Goal: Feedback & Contribution: Contribute content

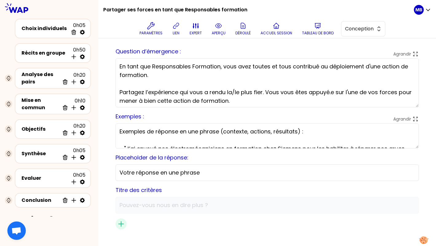
scroll to position [2, 0]
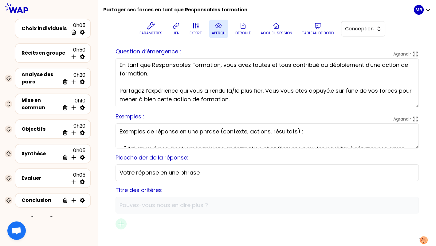
click at [222, 24] on icon at bounding box center [218, 25] width 7 height 7
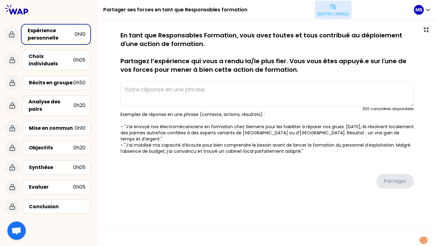
scroll to position [0, 0]
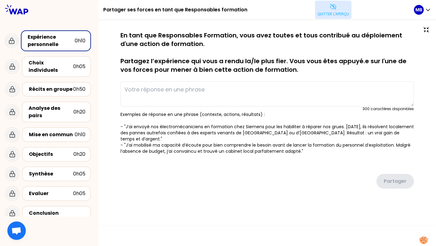
click at [321, 9] on button "Quitter l'aperçu" at bounding box center [333, 10] width 37 height 18
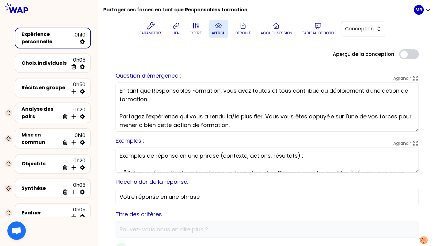
scroll to position [36, 0]
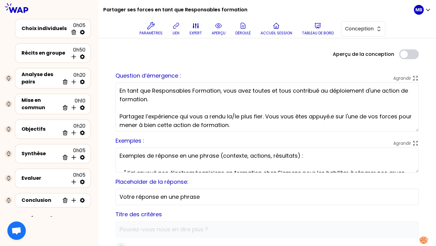
click at [292, 92] on textarea "En tant que Responsables Formation, vous avez toutes et tous contribué au déplo…" at bounding box center [267, 107] width 303 height 49
type textarea "En tant que Responsables Formation, vous avez toutes et tous déjà contribué au …"
click at [309, 24] on button "Tableau de bord" at bounding box center [318, 29] width 37 height 18
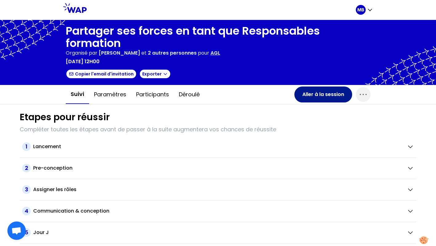
click at [305, 92] on button "Aller à la session" at bounding box center [323, 95] width 58 height 16
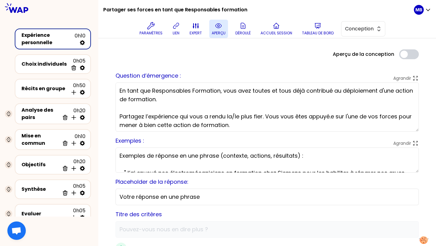
click at [225, 28] on button "aperçu" at bounding box center [218, 29] width 19 height 18
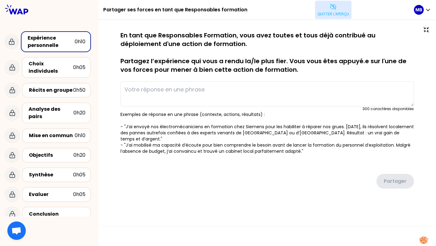
click at [325, 10] on button "Quitter l'aperçu" at bounding box center [333, 10] width 37 height 18
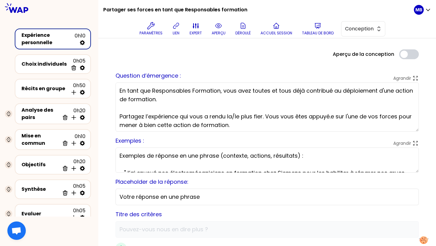
click at [263, 116] on textarea "En tant que Responsables Formation, vous avez toutes et tous déjà contribué au …" at bounding box center [267, 107] width 303 height 49
click at [261, 116] on textarea "En tant que Responsables Formation, vous avez toutes et tous déjà contribué au …" at bounding box center [267, 107] width 303 height 49
type textarea "En tant que Responsables Formation, vous avez toutes et tous déjà contribué au …"
click at [221, 31] on p "aperçu" at bounding box center [219, 33] width 14 height 5
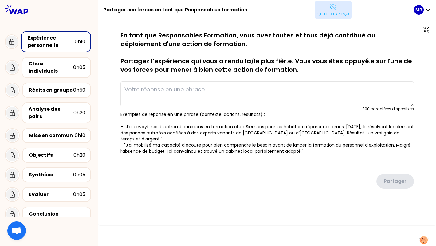
click at [329, 8] on icon at bounding box center [332, 6] width 7 height 7
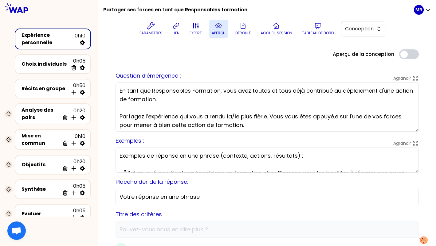
click at [261, 116] on textarea "En tant que Responsables Formation, vous avez toutes et tous déjà contribué au …" at bounding box center [267, 107] width 303 height 49
type textarea "En tant que Responsables Formation, vous avez toutes et tous déjà contribué au …"
click at [227, 29] on button "aperçu" at bounding box center [218, 29] width 19 height 18
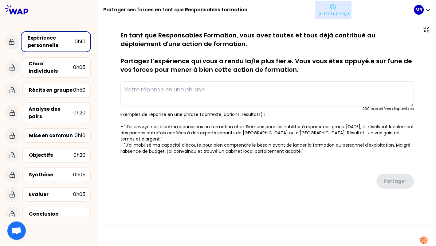
click at [328, 15] on p "Quitter l'aperçu" at bounding box center [333, 14] width 32 height 5
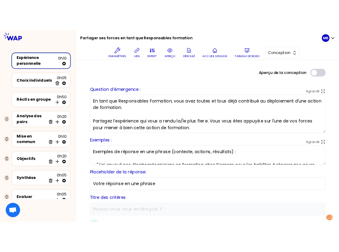
scroll to position [2, 0]
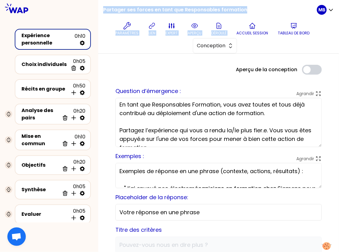
drag, startPoint x: 104, startPoint y: 10, endPoint x: 261, endPoint y: 10, distance: 157.0
click at [261, 10] on div "Partager ses forces en tant que Responsables formation Paramètres lien expert a…" at bounding box center [210, 26] width 214 height 53
click at [245, 10] on div "Partager ses forces en tant que Responsables formation Paramètres lien expert a…" at bounding box center [210, 26] width 214 height 53
drag, startPoint x: 249, startPoint y: 10, endPoint x: 103, endPoint y: 11, distance: 146.6
click at [103, 11] on div "Partager ses forces en tant que Responsables formation Paramètres lien expert a…" at bounding box center [218, 27] width 241 height 54
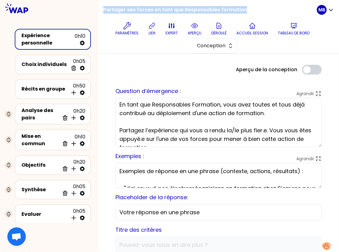
copy h1 "Partager ses forces en tant que Responsables formation"
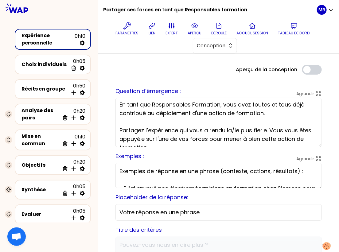
click at [162, 65] on div "Aperçu de la conception Use setting" at bounding box center [219, 70] width 216 height 10
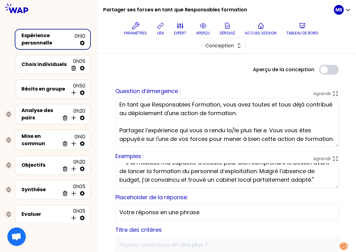
scroll to position [43, 0]
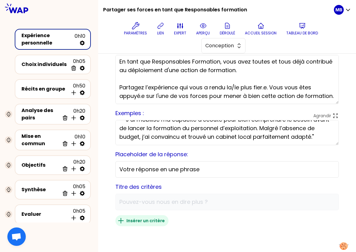
click at [121, 218] on icon "button" at bounding box center [120, 220] width 7 height 7
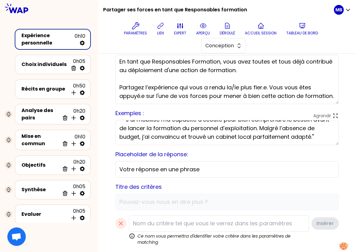
click at [154, 227] on input at bounding box center [219, 223] width 180 height 17
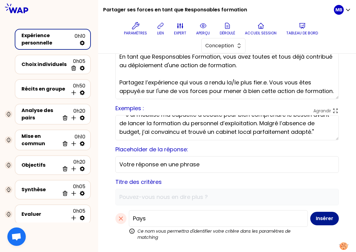
type input "Pays"
click at [320, 216] on button "Insérer" at bounding box center [325, 219] width 29 height 14
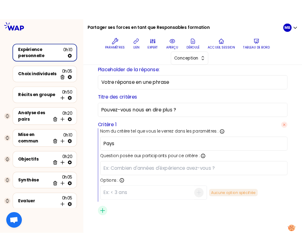
scroll to position [142, 0]
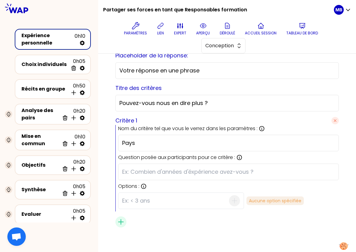
click at [133, 172] on input "text" at bounding box center [228, 172] width 213 height 9
type input "Dans quel pays êtes-vous basé ?"
click at [140, 200] on input at bounding box center [175, 201] width 107 height 16
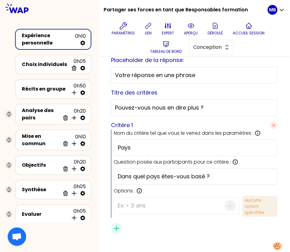
scroll to position [83, 0]
click at [165, 208] on input at bounding box center [170, 206] width 107 height 16
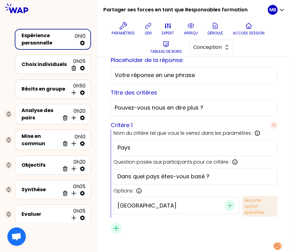
type input "Gabon"
click at [226, 206] on icon "button" at bounding box center [229, 205] width 7 height 7
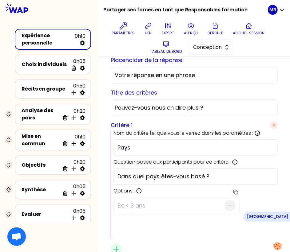
click at [141, 200] on input at bounding box center [170, 206] width 107 height 16
type input "C"
drag, startPoint x: 111, startPoint y: 201, endPoint x: 94, endPoint y: 201, distance: 17.2
click at [94, 201] on div "Partager ses forces en tant que Responsables formation Paramètres lien expert a…" at bounding box center [145, 126] width 290 height 252
paste input "Côte d'Ivoire"
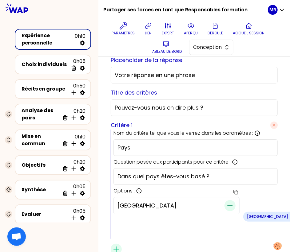
type input "Côte d'Ivoire"
click at [226, 203] on icon "button" at bounding box center [229, 205] width 7 height 7
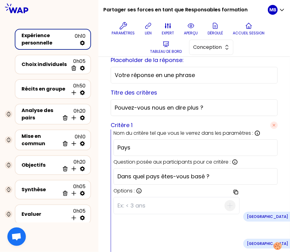
click at [122, 205] on input at bounding box center [170, 206] width 107 height 16
type input "Congo"
click at [224, 203] on span "button" at bounding box center [229, 205] width 11 height 11
click at [125, 203] on input at bounding box center [170, 206] width 107 height 16
paste input "Burkina Faso"
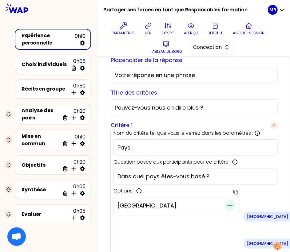
type input "Burkina Faso"
click at [226, 205] on icon "button" at bounding box center [229, 205] width 7 height 7
click at [141, 209] on input at bounding box center [170, 206] width 107 height 16
paste input "Guinée"
type input "Guinée"
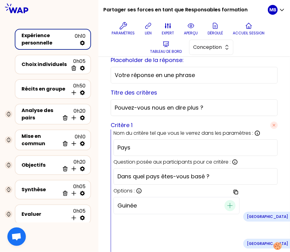
click at [226, 202] on icon "button" at bounding box center [229, 205] width 7 height 7
click at [290, 216] on icon "Remove small badge" at bounding box center [291, 217] width 2 height 2
click at [243, 212] on div "Côte d'Ivoire" at bounding box center [270, 217] width 55 height 10
click at [289, 214] on icon "Remove small badge" at bounding box center [291, 216] width 5 height 5
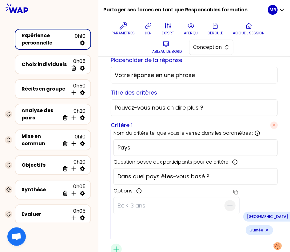
click at [289, 214] on icon "Remove small badge" at bounding box center [291, 216] width 5 height 5
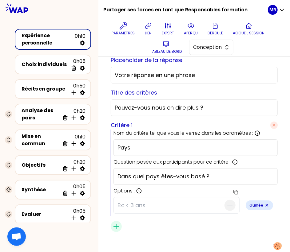
click at [264, 203] on icon "Remove small badge" at bounding box center [266, 205] width 5 height 5
click at [126, 203] on input at bounding box center [170, 206] width 107 height 16
paste input "Burkina Faso"
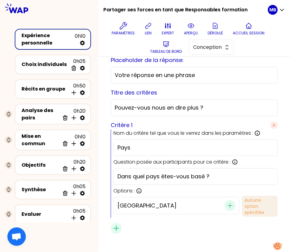
type input "Burkina Faso"
click at [226, 202] on icon "button" at bounding box center [229, 205] width 7 height 7
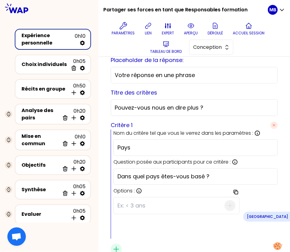
click at [129, 206] on input at bounding box center [170, 206] width 107 height 16
paste input "Cameroun"
type input "Cameroun"
click at [226, 203] on icon "button" at bounding box center [229, 205] width 7 height 7
click at [121, 204] on input at bounding box center [170, 206] width 107 height 16
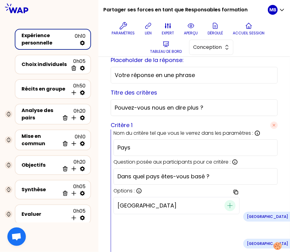
type input "Congo"
click at [226, 203] on icon "button" at bounding box center [229, 205] width 7 height 7
click at [129, 202] on input at bounding box center [170, 206] width 107 height 16
paste input "Côte d'Ivoire"
type input "Côte d'Ivoire"
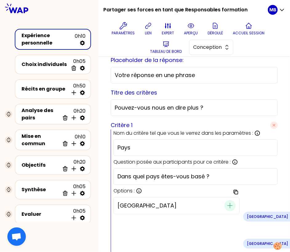
click at [227, 205] on icon "button" at bounding box center [229, 205] width 5 height 5
click at [122, 200] on input at bounding box center [170, 206] width 107 height 16
type input "France"
click at [226, 202] on icon "button" at bounding box center [229, 205] width 7 height 7
click at [151, 202] on input at bounding box center [170, 206] width 107 height 16
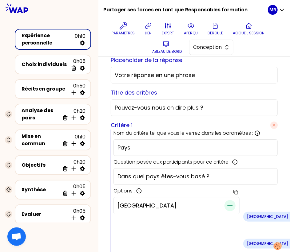
type input "Gabon"
click at [226, 204] on icon "button" at bounding box center [229, 205] width 7 height 7
click at [133, 206] on input at bounding box center [170, 206] width 107 height 16
paste input "Guinée"
type input "Guinée"
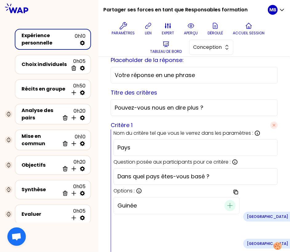
click at [226, 205] on icon "button" at bounding box center [229, 205] width 7 height 7
click at [122, 205] on input at bounding box center [170, 206] width 107 height 16
paste input "Sénégal"
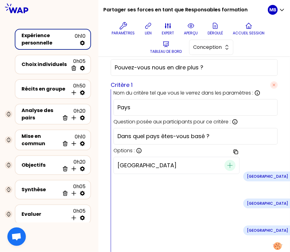
type input "Sénégal"
click at [226, 164] on icon "button" at bounding box center [229, 165] width 7 height 7
click at [141, 165] on input at bounding box center [170, 166] width 107 height 16
type input "Autre"
click at [226, 167] on icon "button" at bounding box center [229, 165] width 7 height 7
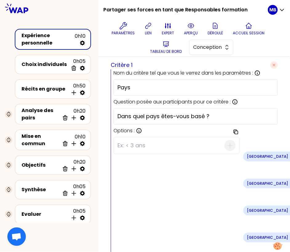
type input "Ancienneté"
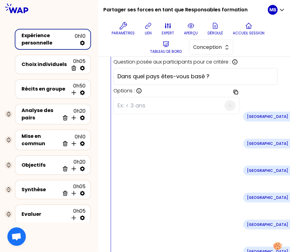
scroll to position [265, 0]
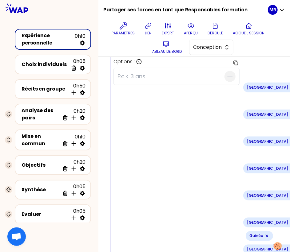
paste input "Depuis combien de temps êtes-vous EDM ?"
drag, startPoint x: 220, startPoint y: 200, endPoint x: 252, endPoint y: 200, distance: 31.6
drag, startPoint x: 239, startPoint y: 198, endPoint x: 221, endPoint y: 200, distance: 18.3
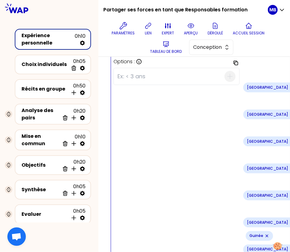
paste input "RF/Gestionnaire formation"
type input "Depuis combien de temps êtes-vous RF/Gestionnaire formation ?"
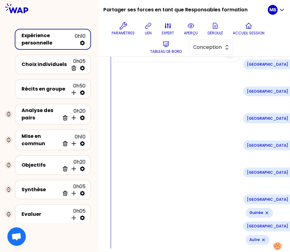
scroll to position [290, 0]
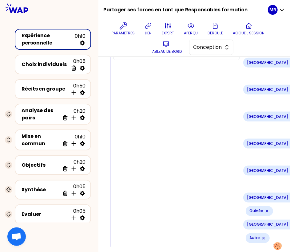
type input "Entre 1 et 3 ans"
type input "Entre 3 et 5 ans"
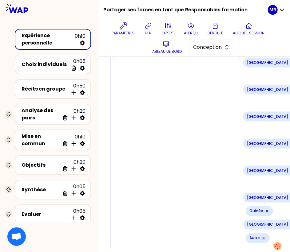
type input "Entre 5 et 10 ans"
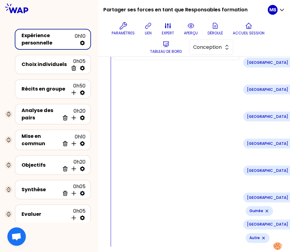
type input "Plus de 10 ans"
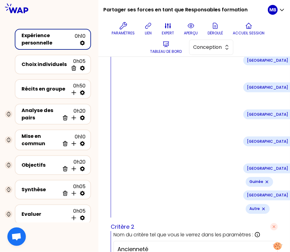
scroll to position [0, 24]
drag, startPoint x: 191, startPoint y: 146, endPoint x: 280, endPoint y: 144, distance: 88.8
click at [282, 146] on div "sauvegardé Question d’émergence : Agrandir En tant que Responsables Formation, …" at bounding box center [194, 104] width 177 height 696
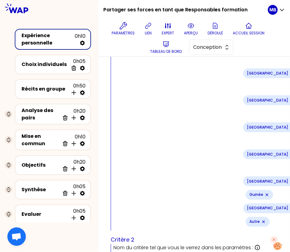
scroll to position [330, 0]
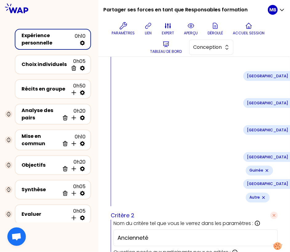
type input "Depuis combien de temps travaillez-vous chez AGL ?"
type input "Participation formation"
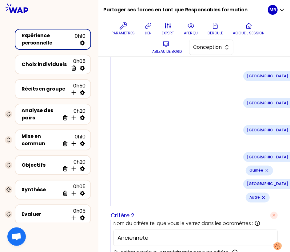
scroll to position [430, 0]
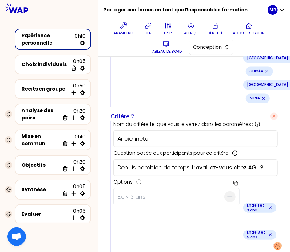
paste input "A participé à la formation de juillet"
type input "Avez-vous participé à la formation de juillet ?"
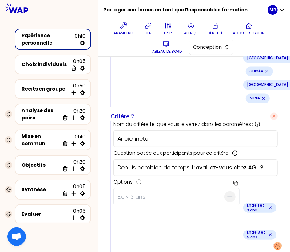
type input "o"
type input "O"
type input "oui"
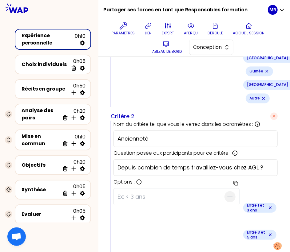
type input "non"
type input "partiellement"
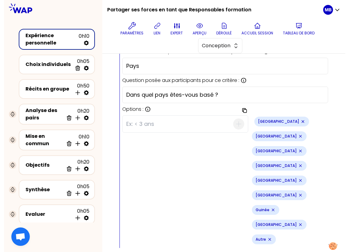
scroll to position [60, 0]
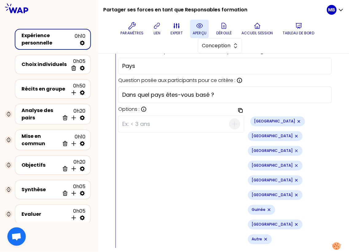
click at [201, 26] on icon at bounding box center [199, 25] width 7 height 7
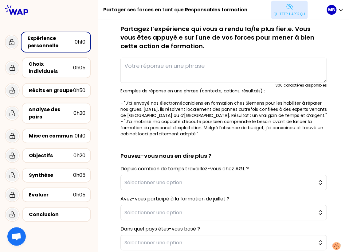
scroll to position [71, 0]
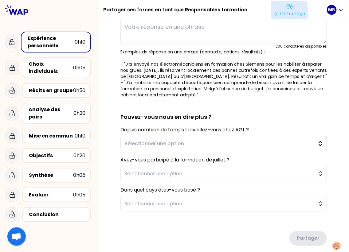
click at [127, 140] on span "Sélectionner une option" at bounding box center [219, 143] width 190 height 7
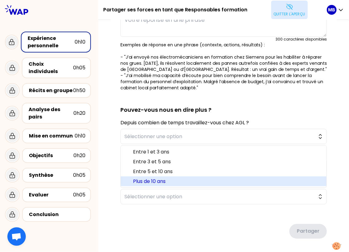
scroll to position [81, 0]
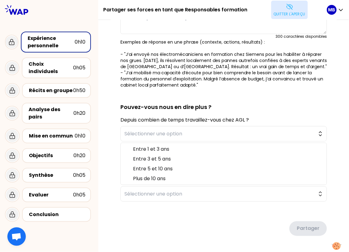
click at [258, 116] on div "Depuis combien de temps travaillez-vous chez AGL ? Sélectionner une option Entr…" at bounding box center [223, 128] width 206 height 25
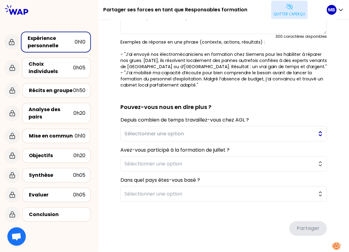
scroll to position [11, 0]
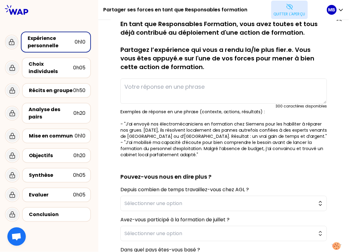
click at [287, 12] on p "Quitter l'aperçu" at bounding box center [290, 14] width 32 height 5
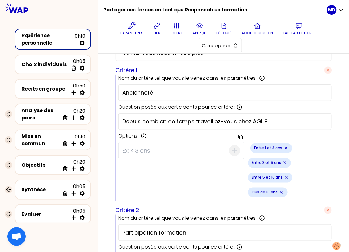
scroll to position [205, 0]
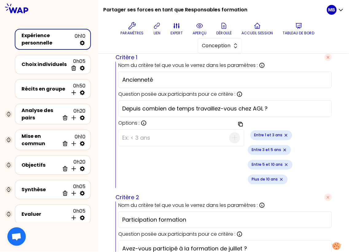
click at [148, 137] on input at bounding box center [175, 138] width 107 height 16
type input "Depuis 1 à 3 ans"
click at [231, 135] on icon "button" at bounding box center [234, 137] width 7 height 7
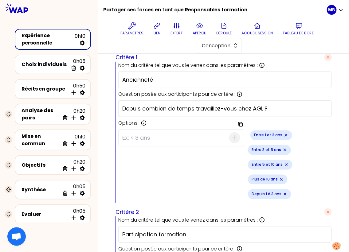
click at [175, 137] on input at bounding box center [175, 138] width 107 height 16
type input "Depuis 3 à 5 ans"
click at [231, 134] on icon "button" at bounding box center [234, 137] width 7 height 7
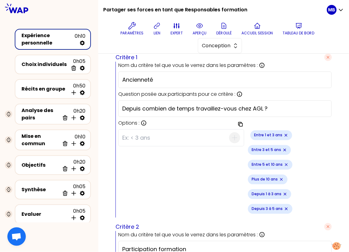
click at [159, 135] on input at bounding box center [175, 138] width 107 height 16
type input "Depuis 5 à 10 ans"
click at [229, 132] on span "button" at bounding box center [234, 137] width 11 height 11
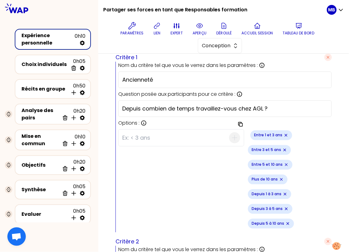
click at [162, 134] on input at bounding box center [175, 138] width 107 height 16
type input "Depuis plus de 10 ans"
click at [231, 135] on icon "button" at bounding box center [234, 137] width 7 height 7
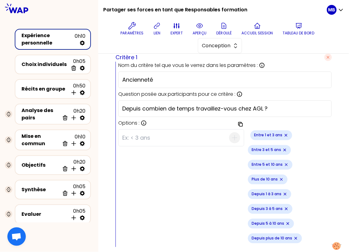
click at [285, 134] on icon "Remove small badge" at bounding box center [286, 135] width 2 height 2
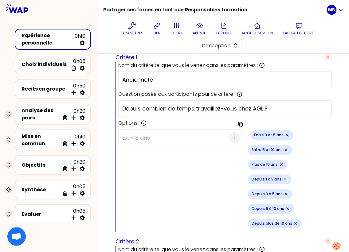
click at [285, 133] on icon "Remove small badge" at bounding box center [287, 135] width 5 height 5
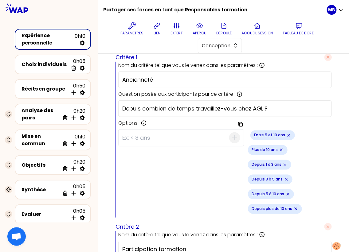
click at [286, 133] on icon "Remove small badge" at bounding box center [288, 135] width 5 height 5
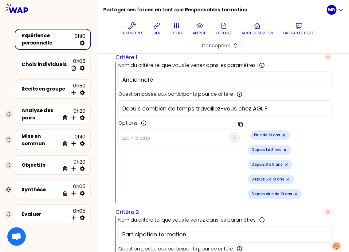
click at [281, 133] on icon "Remove small badge" at bounding box center [283, 135] width 5 height 5
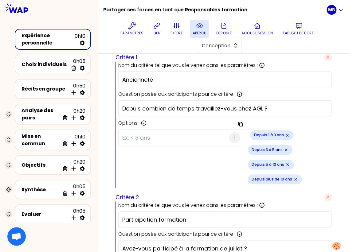
click at [195, 34] on p "aperçu" at bounding box center [200, 33] width 14 height 5
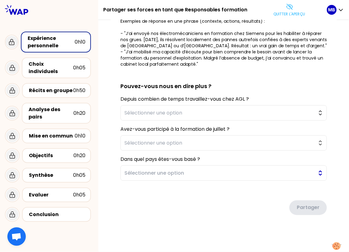
scroll to position [100, 0]
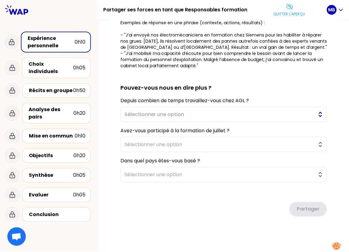
click at [152, 119] on button "Sélectionner une option" at bounding box center [223, 114] width 206 height 15
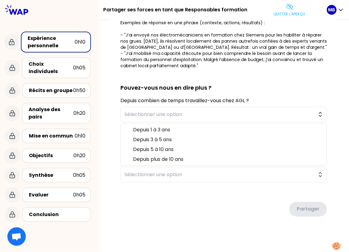
click at [107, 143] on div "sauvegardé En tant que Responsables Formation, vous avez toutes et tous déjà co…" at bounding box center [223, 87] width 251 height 334
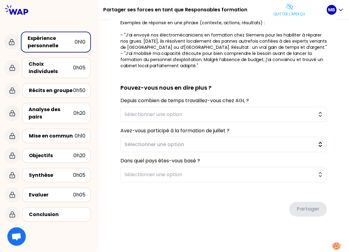
click at [133, 144] on span "Sélectionner une option" at bounding box center [219, 144] width 190 height 7
click at [110, 154] on div "sauvegardé En tant que Responsables Formation, vous avez toutes et tous déjà co…" at bounding box center [223, 87] width 251 height 334
click at [135, 177] on span "Sélectionner une option" at bounding box center [219, 174] width 190 height 7
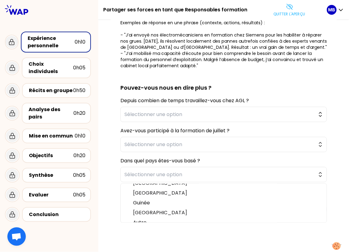
scroll to position [52, 0]
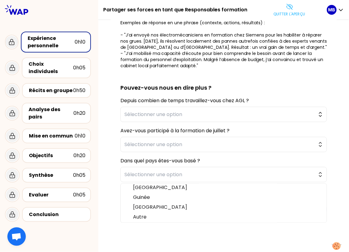
click at [104, 160] on div "sauvegardé En tant que Responsables Formation, vous avez toutes et tous déjà co…" at bounding box center [223, 87] width 251 height 334
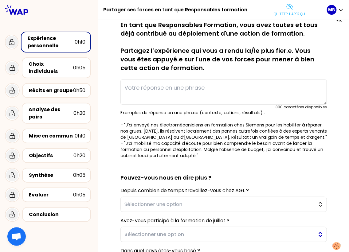
scroll to position [0, 0]
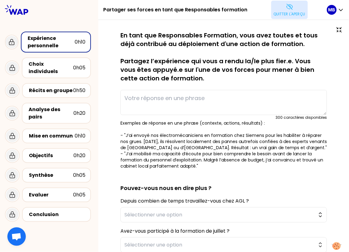
click at [280, 12] on p "Quitter l'aperçu" at bounding box center [290, 14] width 32 height 5
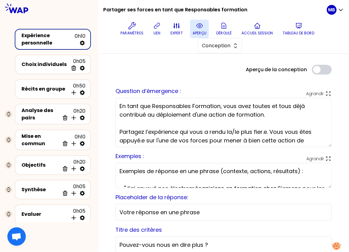
click at [203, 31] on p "aperçu" at bounding box center [200, 33] width 14 height 5
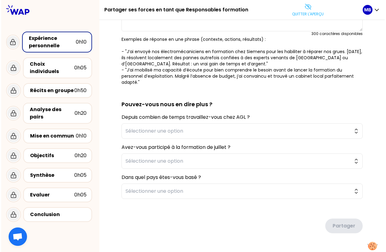
scroll to position [75, 0]
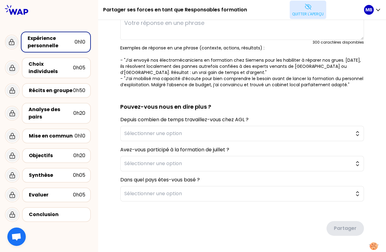
click at [299, 14] on p "Quitter l'aperçu" at bounding box center [308, 14] width 32 height 5
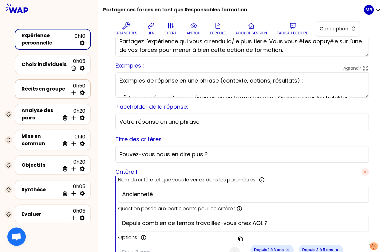
click at [84, 92] on icon at bounding box center [82, 92] width 5 height 5
select select "5"
select select "all"
select select "false"
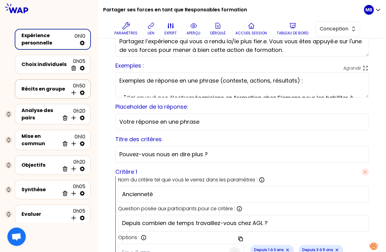
select select "Each"
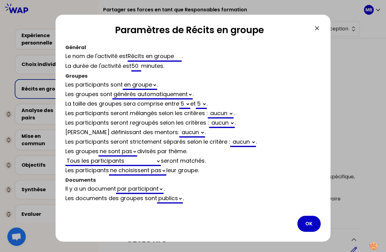
click at [228, 110] on select "aucun Ancienneté Participation formation Pays" at bounding box center [221, 114] width 25 height 10
select select "5"
select select "all"
select select "false"
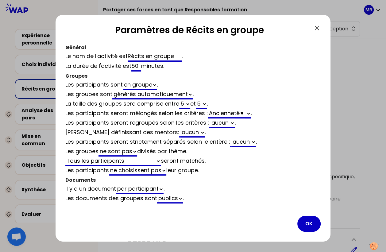
click at [249, 114] on select "Participation formation Pays" at bounding box center [248, 114] width 6 height 10
select select "5"
select select "all"
select select "false"
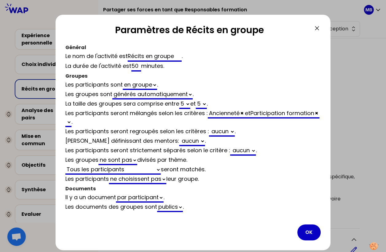
click at [72, 121] on select "Pays" at bounding box center [68, 123] width 6 height 10
select select "5"
select select "all"
select select "false"
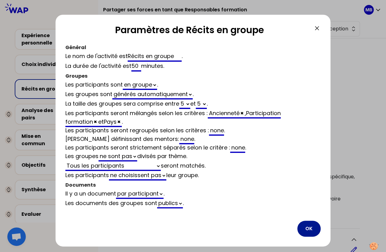
click at [308, 227] on button "OK" at bounding box center [309, 229] width 23 height 16
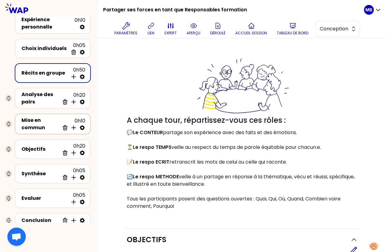
scroll to position [33, 0]
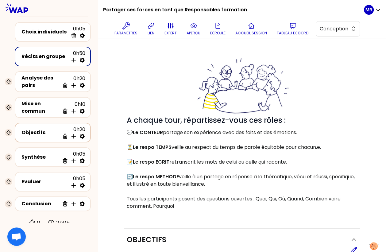
click at [84, 135] on icon at bounding box center [82, 136] width 5 height 5
select select "3"
select select "activity"
select select "false"
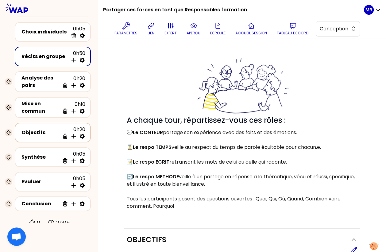
select select "Each"
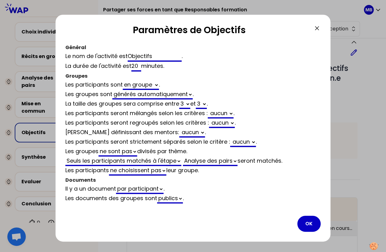
scroll to position [75, 0]
click at [216, 121] on select "aucun Ancienneté Participation formation Pays" at bounding box center [222, 124] width 25 height 10
select select "3"
select select "activity"
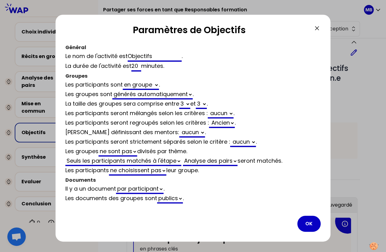
select select "false"
click at [305, 221] on button "OK" at bounding box center [309, 224] width 23 height 16
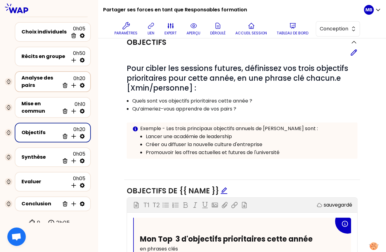
click at [84, 83] on icon at bounding box center [82, 85] width 5 height 5
select select "same_as"
select select "false"
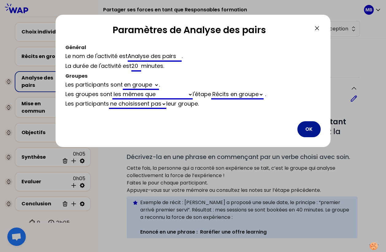
click at [307, 134] on button "OK" at bounding box center [309, 129] width 23 height 16
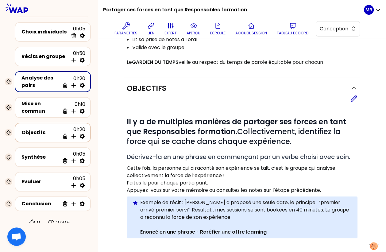
click at [83, 135] on icon at bounding box center [82, 136] width 6 height 6
select select "3"
select select "activity"
select select "false"
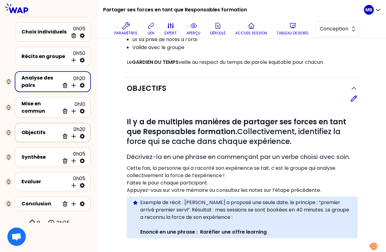
select select "Each"
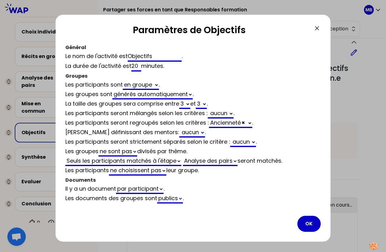
scroll to position [75, 0]
click at [304, 221] on button "OK" at bounding box center [309, 224] width 23 height 16
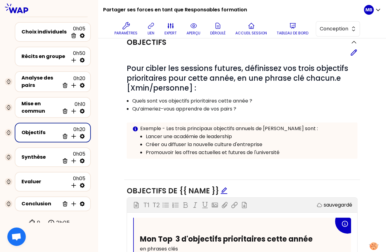
scroll to position [0, 0]
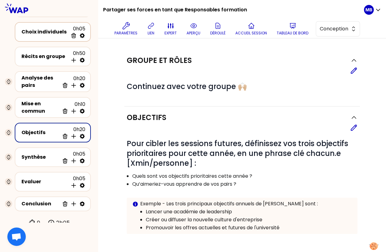
click at [59, 34] on div "Choix individuels" at bounding box center [45, 31] width 47 height 7
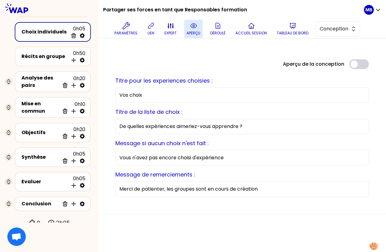
click at [194, 29] on icon at bounding box center [193, 25] width 7 height 7
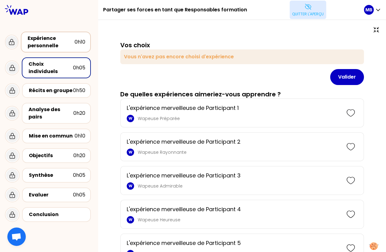
click at [43, 33] on div "Expérience personnelle 0h10" at bounding box center [56, 42] width 70 height 21
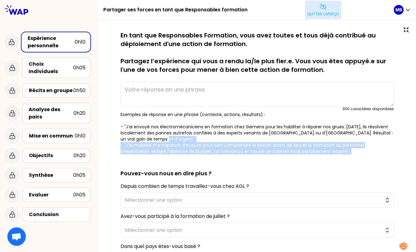
drag, startPoint x: 117, startPoint y: 143, endPoint x: 378, endPoint y: 155, distance: 260.8
click at [378, 155] on div "sauvegardé En tant que Responsables Formation, vous avez toutes et tous déjà co…" at bounding box center [257, 179] width 293 height 296
copy p "- "J’ai mobilisé ma capacité d’écoute pour bien comprendre le besoin avant de l…"
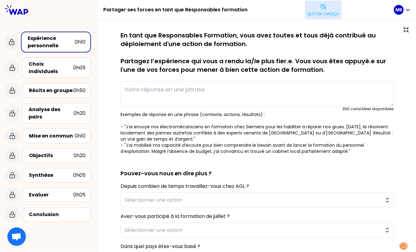
click at [164, 80] on div "300 caractères disponibles" at bounding box center [256, 95] width 273 height 33
click at [159, 86] on textarea at bounding box center [256, 93] width 273 height 25
paste textarea ""Dans le cadre de la formation opérationnelle du personnel de la direction d’ex…"
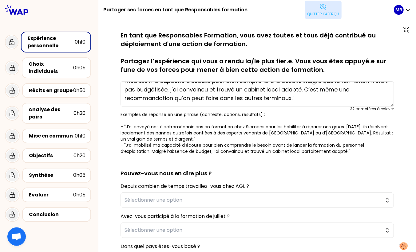
scroll to position [17, 0]
type textarea ""Dans le cadre de la formation opérationnelle du personnel de la direction d’ex…"
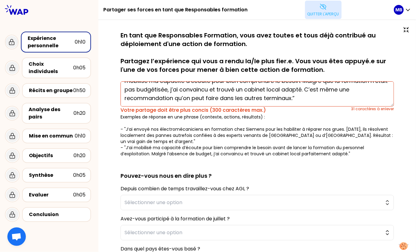
scroll to position [0, 0]
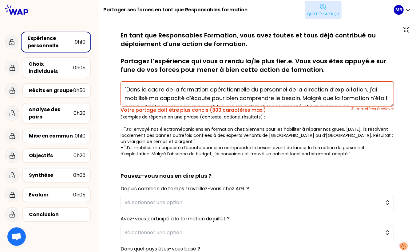
drag, startPoint x: 299, startPoint y: 101, endPoint x: 90, endPoint y: 50, distance: 215.1
click at [90, 50] on div "Partager ses forces en tant que Responsables formation Quitter l'aperçu MB Expé…" at bounding box center [208, 126] width 416 height 252
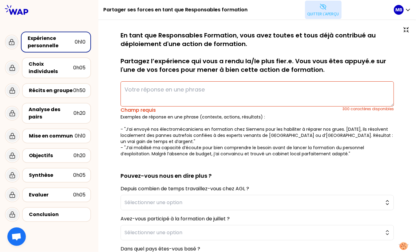
paste textarea "“Dans le cadre de la formation du personnel de la direction d’exploitation, j’a…"
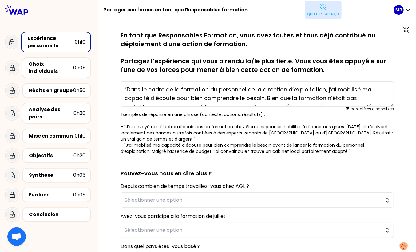
scroll to position [13, 0]
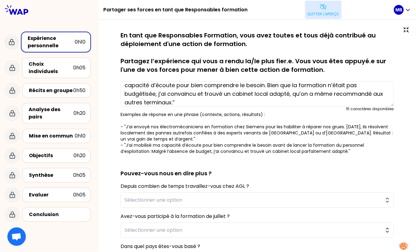
type textarea "“Dans le cadre de la formation du personnel de la direction d’exploitation, j’a…"
click at [319, 9] on icon at bounding box center [322, 6] width 7 height 7
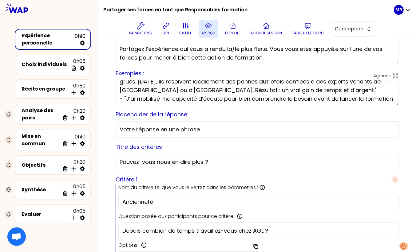
scroll to position [31, 0]
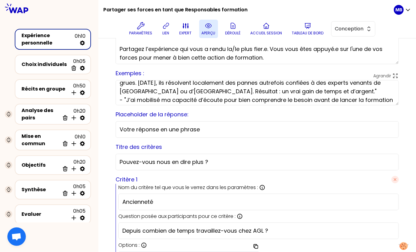
drag, startPoint x: 309, startPoint y: 91, endPoint x: 137, endPoint y: 91, distance: 172.0
click at [137, 91] on textarea "Exemples de réponse en une phrase (contexte, actions, résultats) : - "J’ai envo…" at bounding box center [257, 92] width 283 height 25
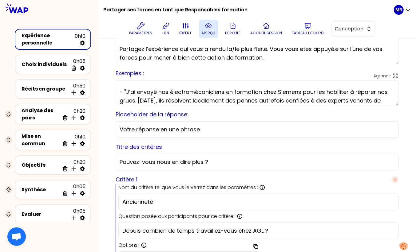
click at [118, 92] on textarea "Exemples de réponse en une phrase (contexte, actions, résultats) : - "J’ai envo…" at bounding box center [257, 92] width 283 height 25
click at [124, 89] on textarea "Exemples de réponse en une phrase (contexte, actions, résultats) : - "J’ai envo…" at bounding box center [257, 92] width 283 height 25
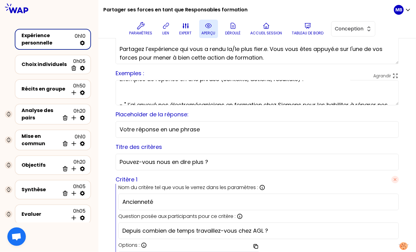
scroll to position [5, 0]
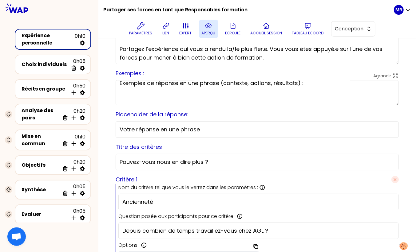
click at [122, 96] on textarea "Exemples de réponse en une phrase (contexte, actions, résultats) : - "J’ai envo…" at bounding box center [257, 92] width 283 height 25
paste textarea "“Dans le cadre de la formation du personnel de la direction d’exploitation, j’a…"
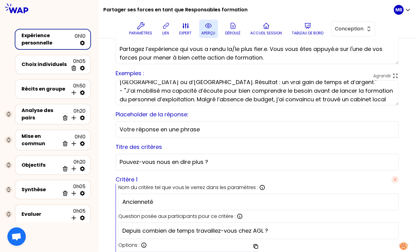
scroll to position [68, 0]
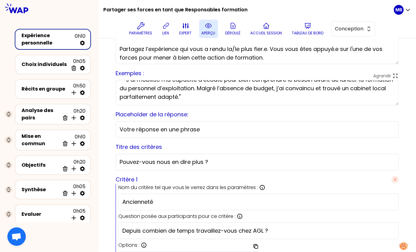
drag, startPoint x: 120, startPoint y: 99, endPoint x: 295, endPoint y: 126, distance: 176.8
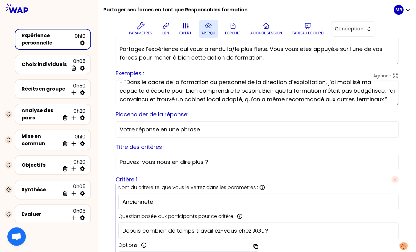
scroll to position [17, 0]
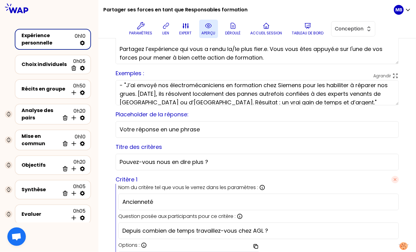
click at [162, 84] on textarea "Exemples de réponse en une phrase (contexte, actions, résultats) : - “Dans le c…" at bounding box center [257, 92] width 283 height 25
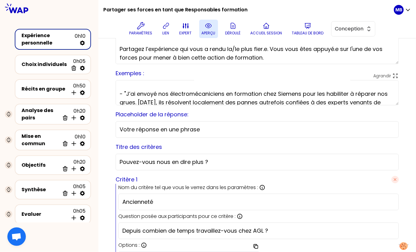
scroll to position [55, 0]
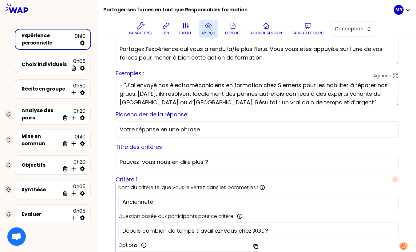
type textarea "Exemples de réponse en une phrase (contexte, actions, résultats) : - “Dans le c…"
click at [210, 29] on button "aperçu" at bounding box center [208, 29] width 19 height 18
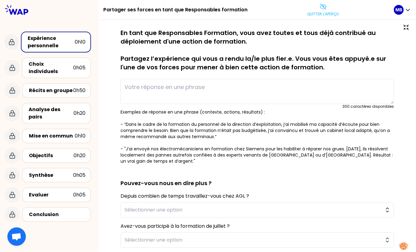
scroll to position [0, 0]
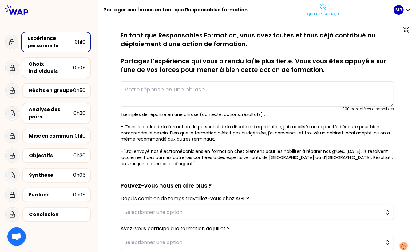
click at [208, 90] on textarea at bounding box center [256, 93] width 273 height 25
paste textarea "« J’ai organisé une formation d’habilitation chez Siemens pour nos électromécan…"
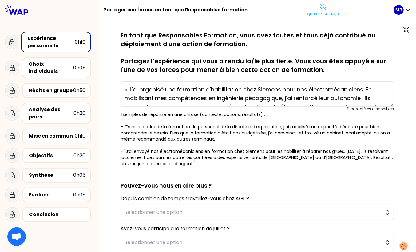
scroll to position [13, 0]
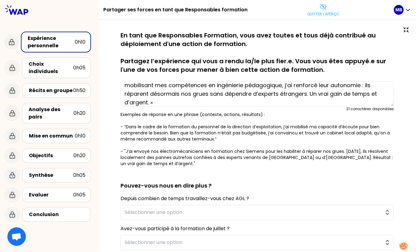
type textarea "« J’ai organisé une formation d’habilitation chez Siemens pour nos électromécan…"
click at [317, 15] on p "Quitter l'aperçu" at bounding box center [323, 14] width 32 height 5
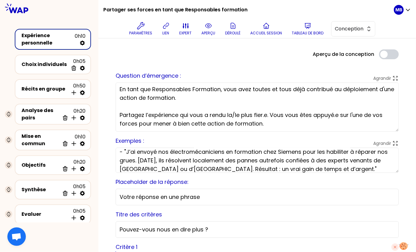
scroll to position [57, 0]
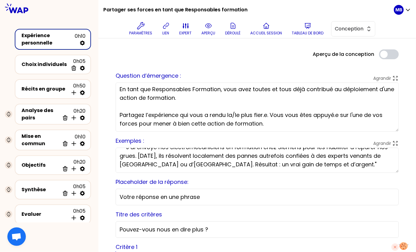
drag, startPoint x: 124, startPoint y: 159, endPoint x: 341, endPoint y: 179, distance: 217.9
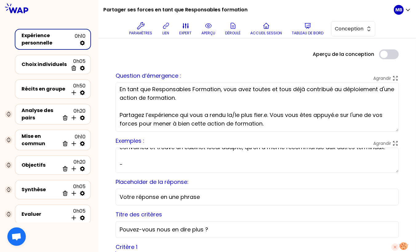
paste textarea "« J’ai organisé une formation d’habilitation chez Siemens pour nos électromécan…"
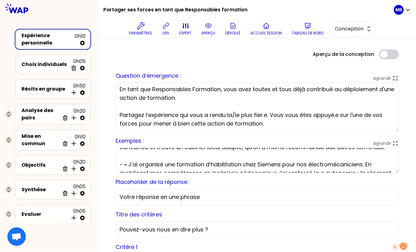
scroll to position [67, 0]
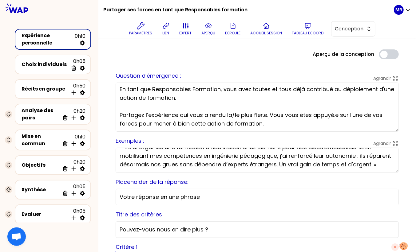
click at [129, 151] on textarea "Exemples de réponse en une phrase (contexte, actions, résultats) : - “Dans le c…" at bounding box center [257, 160] width 283 height 25
click at [377, 168] on textarea "Exemples de réponse en une phrase (contexte, actions, résultats) : - “Dans le c…" at bounding box center [257, 160] width 283 height 25
type textarea "Exemples de réponse en une phrase (contexte, actions, résultats) : - “Dans le c…"
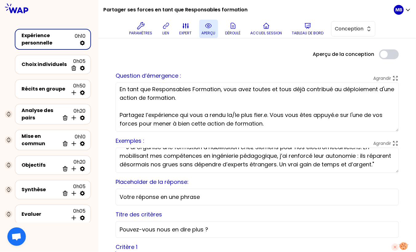
click at [212, 28] on icon at bounding box center [208, 25] width 7 height 7
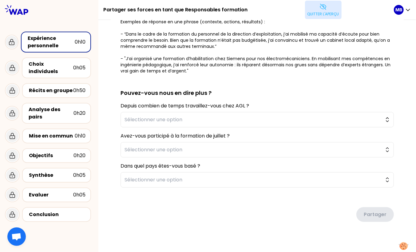
scroll to position [98, 0]
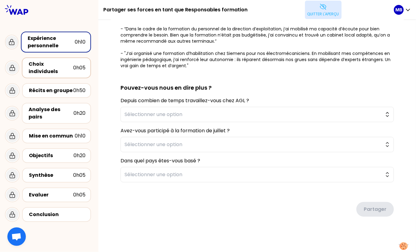
click at [50, 66] on div "Choix individuels" at bounding box center [51, 68] width 45 height 15
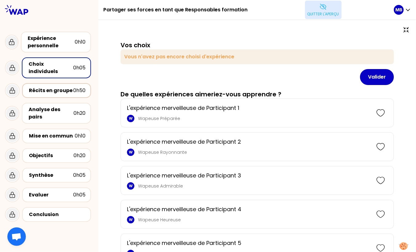
click at [51, 87] on div "Récits en groupe" at bounding box center [51, 90] width 44 height 7
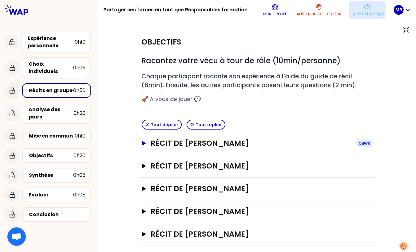
click at [163, 144] on h3 "Récit de Marine Bourgeaud" at bounding box center [251, 144] width 200 height 10
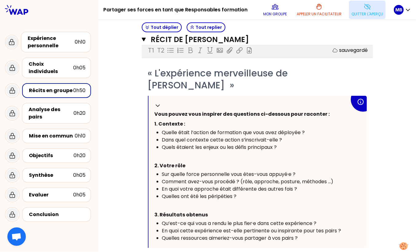
scroll to position [78, 0]
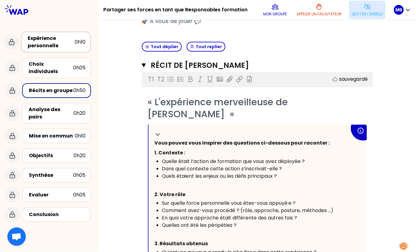
click at [63, 43] on div "Expérience personnelle" at bounding box center [51, 42] width 47 height 15
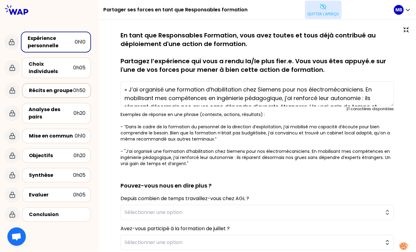
click at [56, 87] on div "Récits en groupe" at bounding box center [51, 90] width 44 height 7
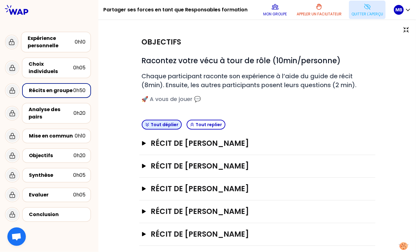
scroll to position [4, 0]
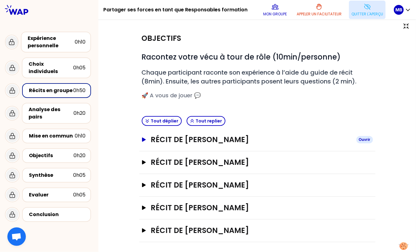
click at [165, 140] on h3 "Récit de Marine Bourgeaud" at bounding box center [251, 140] width 200 height 10
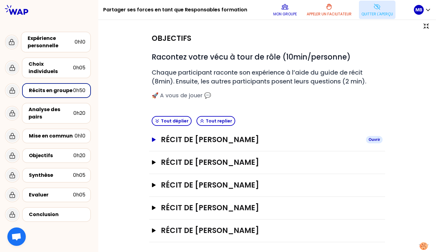
click at [177, 138] on h3 "Récit de Marine Bourgeaud" at bounding box center [261, 140] width 200 height 10
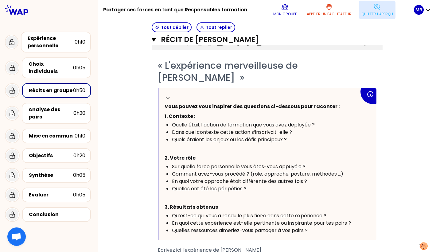
scroll to position [129, 0]
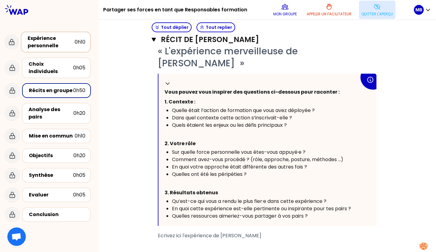
click at [32, 38] on div "Expérience personnelle" at bounding box center [51, 42] width 47 height 15
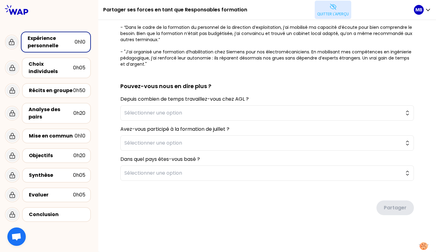
type textarea "« J’ai organisé une formation d’habilitation chez Siemens pour nos électromécan…"
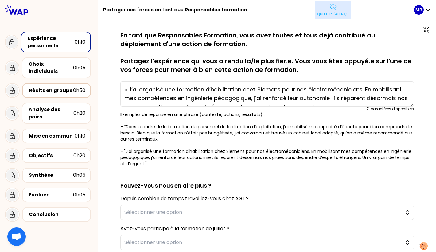
click at [33, 87] on div "Récits en groupe" at bounding box center [51, 90] width 44 height 7
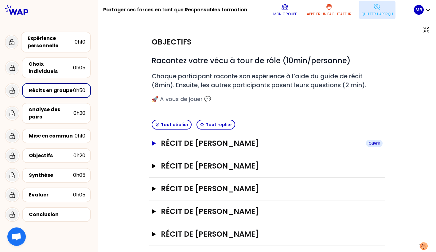
click at [232, 145] on h3 "Récit de Marine Bourgeaud" at bounding box center [261, 144] width 200 height 10
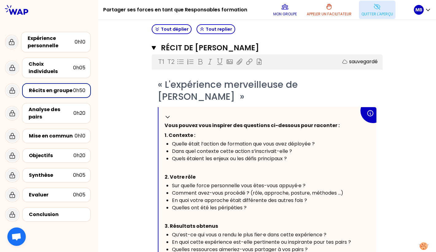
click at [367, 15] on p "Quitter l'aperçu" at bounding box center [378, 14] width 32 height 5
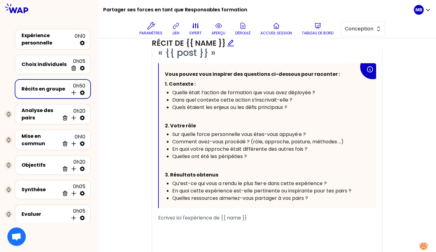
scroll to position [407, 0]
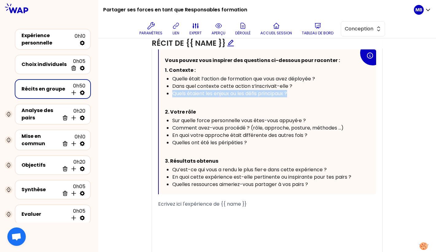
drag, startPoint x: 293, startPoint y: 92, endPoint x: 170, endPoint y: 91, distance: 123.2
click at [170, 91] on ul "Quelle était l’action de formation que vous avez déployée ? Dans quel contexte …" at bounding box center [262, 86] width 194 height 22
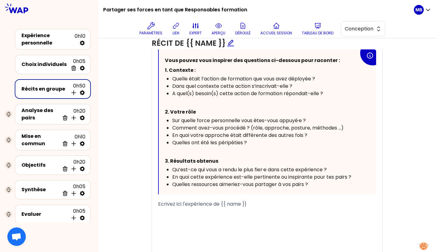
click at [189, 92] on span "A quel(s) besoin(s) cette action de formation répondait-elle ?" at bounding box center [247, 93] width 151 height 7
click at [193, 91] on span "A quel.s) besoin(s) cette action de formation répondait-elle ?" at bounding box center [247, 93] width 150 height 7
click at [211, 92] on span "A quel.s besoin(s) cette action de formation répondait-elle ?" at bounding box center [245, 93] width 147 height 7
click at [215, 92] on span "A quel.s besoin.s) cette action de formation répondait-elle ?" at bounding box center [245, 93] width 146 height 7
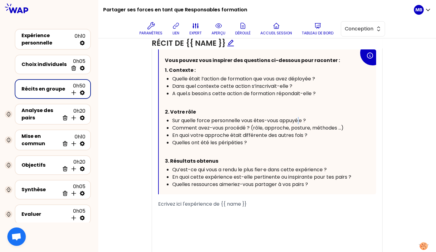
click at [300, 119] on span "Sur quelle force personnelle vous êtes-vous appuyé·e ?" at bounding box center [239, 120] width 134 height 7
copy span "·"
click at [189, 91] on span "A quel.s besoin.s cette action de formation répondait-elle ?" at bounding box center [243, 93] width 143 height 7
click at [255, 139] on div "Quelles ont été les péripéties ?" at bounding box center [265, 142] width 187 height 7
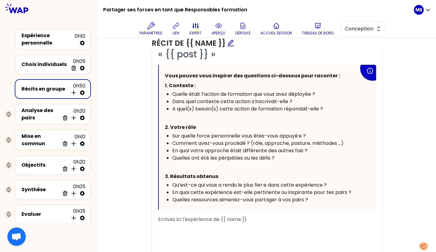
scroll to position [403, 0]
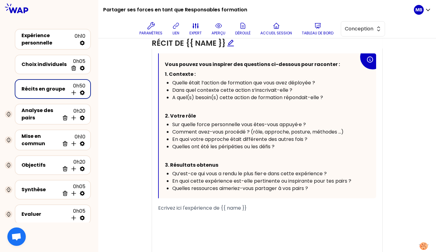
click at [243, 171] on span "Qu’est-ce qui vous a rendu le plus fier·e dans cette expérience ?" at bounding box center [249, 173] width 155 height 7
click at [334, 179] on span "En quoi cette expérience est-elle pertinente ou inspirante pour tes pairs ?" at bounding box center [261, 181] width 179 height 7
click at [210, 212] on div "﻿" at bounding box center [267, 215] width 218 height 7
click at [187, 186] on span "Quelles ressources aimeriez-vous partager à vos pairs ?" at bounding box center [240, 188] width 136 height 7
click at [192, 185] on span "Quelle(s ressources aimeriez-vous partager à vos pairs ?" at bounding box center [241, 188] width 138 height 7
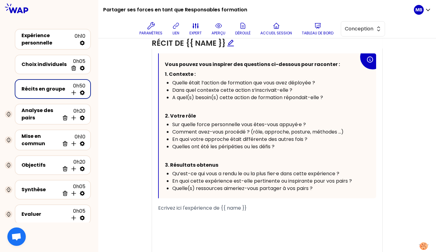
click at [220, 187] on span "Quelle(s) ressources aimeriez-vous partager à vos pairs ?" at bounding box center [242, 188] width 140 height 7
click at [144, 198] on div "Objectifs Editer # Racontez votre vécu à tour de rôle ([Xmin/personne]) # Chaqu…" at bounding box center [267, 88] width 313 height 374
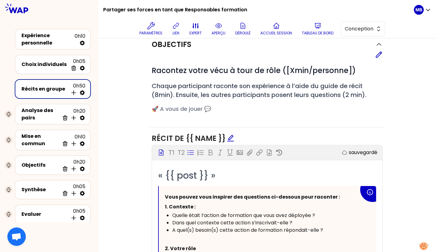
scroll to position [227, 0]
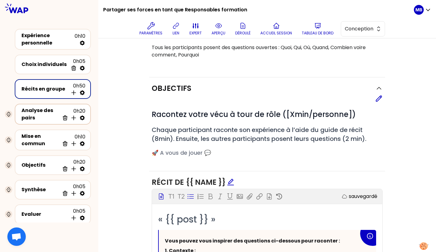
click at [43, 112] on div "Analyse des pairs" at bounding box center [41, 114] width 38 height 15
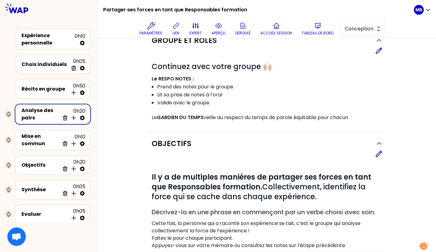
scroll to position [33, 0]
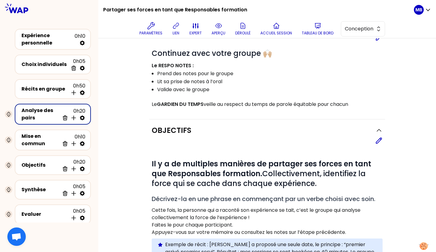
click at [81, 117] on icon at bounding box center [82, 118] width 5 height 5
select select "same_as"
select select "false"
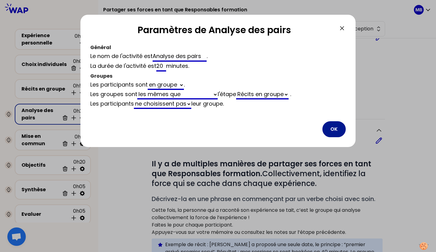
click at [339, 128] on button "OK" at bounding box center [334, 129] width 23 height 16
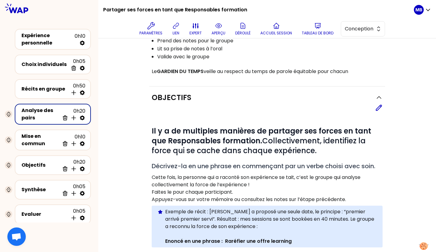
scroll to position [97, 0]
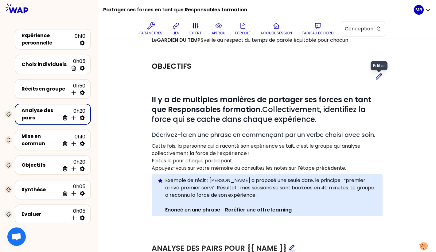
click at [377, 75] on icon at bounding box center [378, 76] width 7 height 7
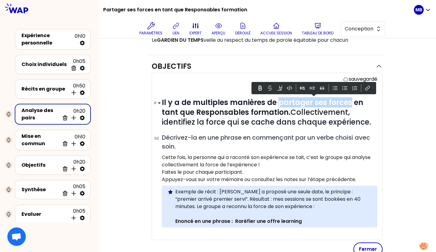
drag, startPoint x: 279, startPoint y: 102, endPoint x: 350, endPoint y: 103, distance: 71.6
click at [350, 103] on strong "Il y a de multiples manières de partager ses forces en tant que Responsables fo…" at bounding box center [263, 107] width 203 height 20
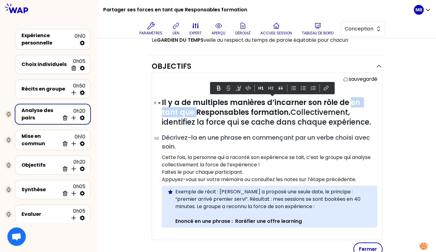
drag, startPoint x: 350, startPoint y: 103, endPoint x: 195, endPoint y: 110, distance: 155.6
click at [195, 110] on strong "Il y a de multiples manières d’incarner son rôle de en tant que Responsables fo…" at bounding box center [262, 107] width 200 height 20
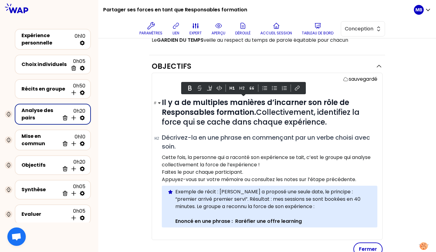
drag, startPoint x: 162, startPoint y: 101, endPoint x: 334, endPoint y: 121, distance: 173.2
click at [334, 121] on h1 "# Il y a de multiples manières d’incarner son rôle de Responsables formation. C…" at bounding box center [270, 112] width 216 height 29
copy span "Il y a de multiples manières d’incarner son rôle de Responsables formation. Col…"
click at [135, 141] on div "Objectifs sauvegardé # Il y a de multiples manières d’incarner son rôle de Resp…" at bounding box center [267, 222] width 313 height 334
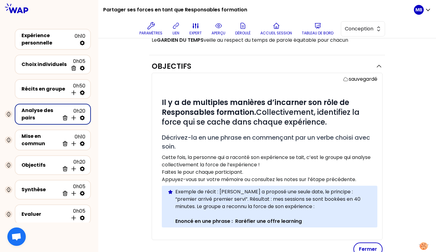
click at [127, 140] on div "Objectifs sauvegardé # Il y a de multiples manières d’incarner son rôle de Resp…" at bounding box center [267, 222] width 313 height 334
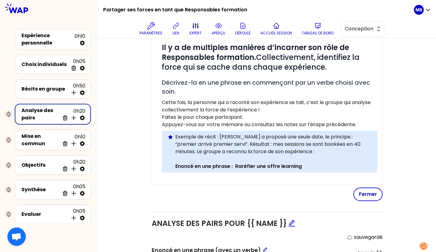
scroll to position [172, 0]
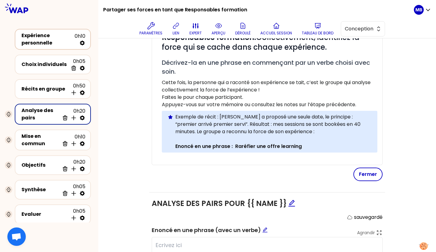
click at [60, 43] on div "Expérience personnelle" at bounding box center [48, 39] width 53 height 15
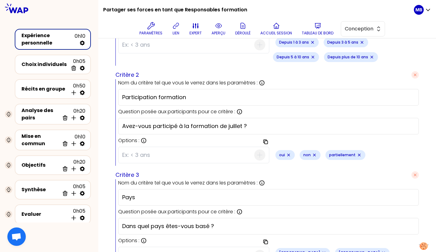
scroll to position [342, 0]
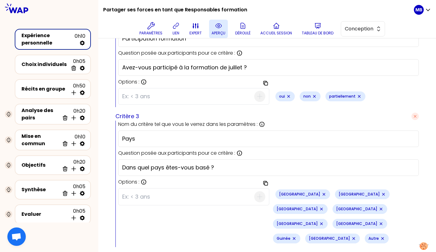
click at [216, 29] on icon at bounding box center [218, 25] width 7 height 7
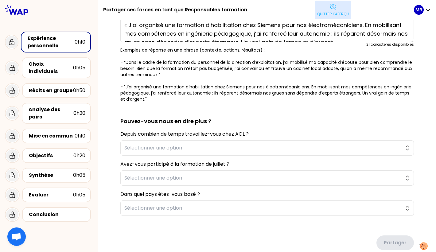
scroll to position [2, 0]
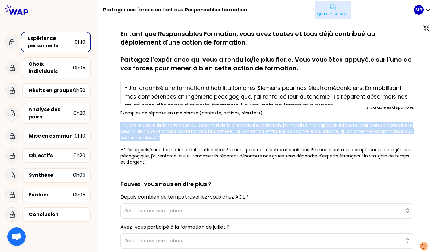
drag, startPoint x: 166, startPoint y: 138, endPoint x: 113, endPoint y: 124, distance: 55.0
click at [113, 124] on div "sauvegardé En tant que Responsables Formation, vous avez toutes et tous déjà co…" at bounding box center [267, 183] width 313 height 308
copy p "- “Dans le cadre de la formation du personnel de la direction d’exploitation, j…"
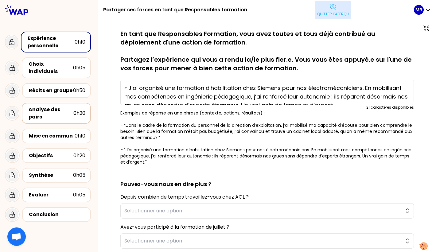
click at [57, 108] on div "Analyse des pairs" at bounding box center [51, 113] width 45 height 15
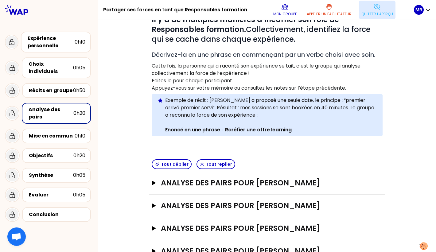
scroll to position [7, 0]
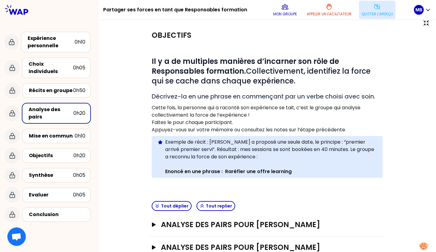
click at [374, 14] on p "Quitter l'aperçu" at bounding box center [378, 14] width 32 height 5
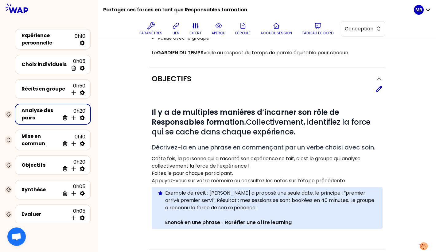
scroll to position [104, 0]
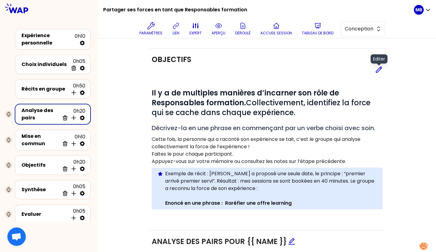
click at [378, 67] on icon at bounding box center [378, 69] width 7 height 7
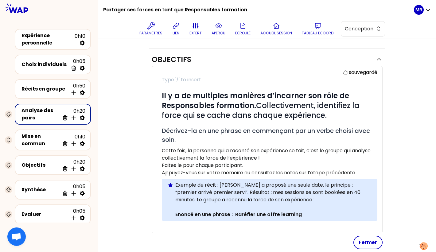
scroll to position [186, 0]
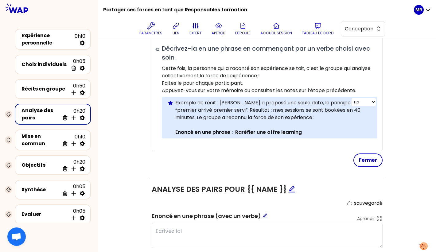
click at [219, 102] on p "Exemple de récit : Antoine a proposé une seule date, le principe : “premier arr…" at bounding box center [273, 110] width 197 height 22
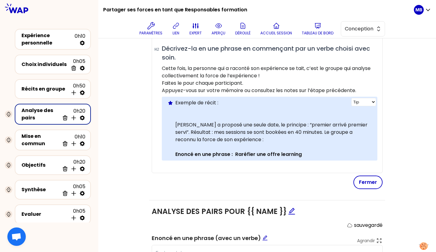
click at [215, 104] on p "Exemple de récit :" at bounding box center [273, 102] width 197 height 7
click at [206, 115] on p at bounding box center [273, 117] width 197 height 7
paste div
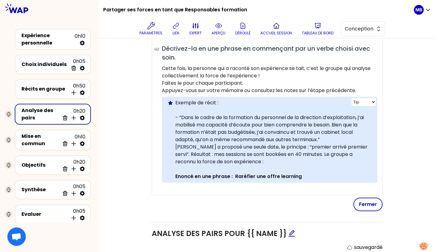
click at [229, 102] on p "Exemple de récit :" at bounding box center [273, 102] width 197 height 7
click at [335, 141] on p "- “Dans le cadre de la formation du personnel de la direction d’exploitation, j…" at bounding box center [273, 128] width 197 height 29
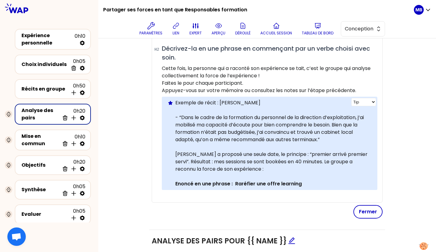
click at [251, 103] on p "Exemple de récit : Christiane" at bounding box center [273, 102] width 197 height 7
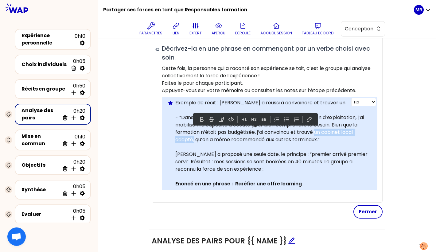
drag, startPoint x: 317, startPoint y: 131, endPoint x: 194, endPoint y: 138, distance: 122.8
click at [194, 138] on p "- “Dans le cadre de la formation du personnel de la direction d’exploitation, j…" at bounding box center [273, 128] width 197 height 29
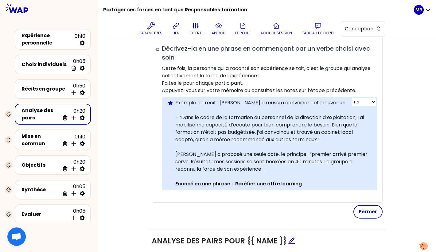
click at [188, 151] on p "Antoine a proposé une seule date, le principe : “premier arrivé premier servi”.…" at bounding box center [273, 162] width 197 height 22
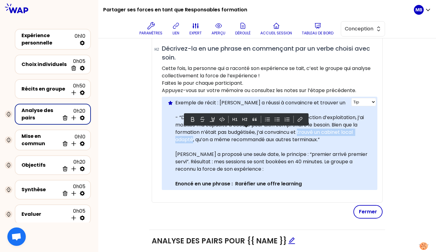
drag, startPoint x: 300, startPoint y: 130, endPoint x: 193, endPoint y: 136, distance: 107.1
click at [193, 136] on p "- “Dans le cadre de la formation du personnel de la direction d’exploitation, j…" at bounding box center [273, 128] width 197 height 29
copy p "trouvé un cabinet local adapté"
click at [310, 101] on p "Exemple de récit : Christiane a réussi à convaincre et trouver un" at bounding box center [273, 102] width 197 height 7
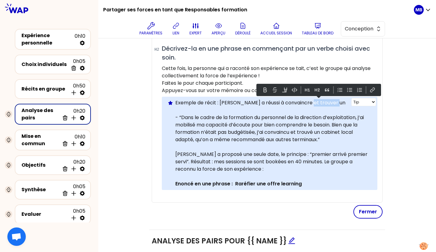
drag, startPoint x: 305, startPoint y: 101, endPoint x: 351, endPoint y: 100, distance: 45.2
click at [351, 100] on p "Exemple de récit : Christiane a réussi à convaincre et trouver un" at bounding box center [273, 102] width 197 height 7
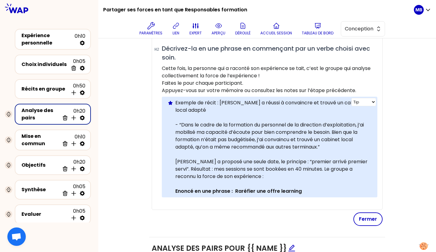
click at [321, 101] on p "Exemple de récit : Christiane a réussi à convaincre et trouvé un cabinet local …" at bounding box center [273, 106] width 197 height 15
click at [244, 108] on p "Exemple de récit : Christiane a réussi à convaincre et trouver un cabinet local…" at bounding box center [273, 106] width 197 height 15
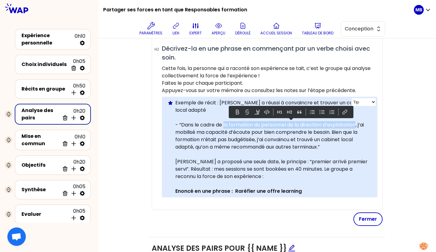
drag, startPoint x: 358, startPoint y: 123, endPoint x: 224, endPoint y: 122, distance: 134.0
click at [224, 122] on p "- “Dans le cadre de la formation du personnel de la direction d’exploitation, j…" at bounding box center [273, 135] width 197 height 29
copy p "la formation du personnel de la direction d’exploitation"
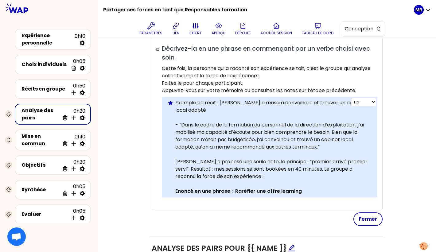
click at [204, 110] on p "Exemple de récit : Christiane a réussi à convaincre et trouver un cabinet local…" at bounding box center [273, 106] width 197 height 15
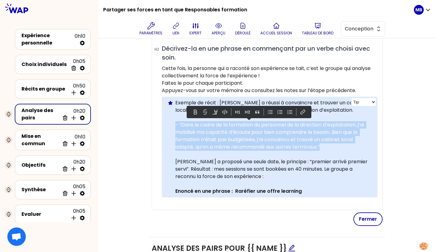
drag, startPoint x: 330, startPoint y: 146, endPoint x: 170, endPoint y: 123, distance: 162.4
click at [170, 123] on div "Info Warning Tip Exemple de récit : Christiane a réussi à convaincre et trouver…" at bounding box center [270, 147] width 216 height 101
click at [183, 143] on p "- “Dans le cadre de la formation du personnel de la direction d’exploitation, j…" at bounding box center [273, 135] width 197 height 29
drag, startPoint x: 335, startPoint y: 146, endPoint x: 163, endPoint y: 121, distance: 173.8
click at [163, 121] on div "Info Warning Tip Exemple de récit : Christiane a réussi à convaincre et trouver…" at bounding box center [270, 147] width 216 height 101
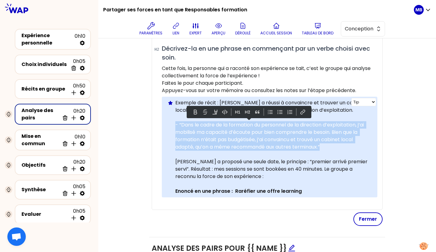
click at [193, 144] on p "- “Dans le cadre de la formation du personnel de la direction d’exploitation, j…" at bounding box center [273, 135] width 197 height 29
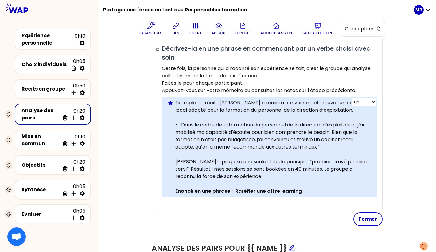
click at [247, 101] on p "Exemple de récit : Christiane a réussi à convaincre et trouver un cabinet local…" at bounding box center [273, 106] width 197 height 15
click at [220, 102] on p "Exemple de récit : Christiane a réussi à convaincre et trouver un cabinet local…" at bounding box center [273, 106] width 197 height 15
click at [246, 101] on p "Exemple de récit : Christiane a réussi à convaincre et trouver un cabinet local…" at bounding box center [273, 106] width 197 height 15
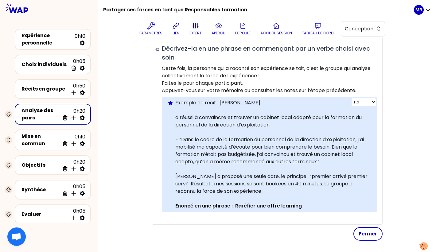
click at [255, 102] on p "Exemple de récit : Christiane" at bounding box center [273, 102] width 197 height 7
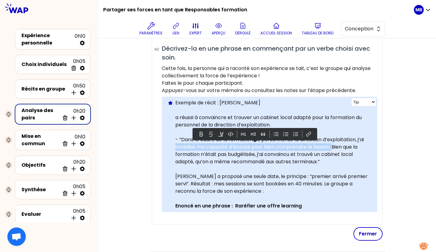
drag, startPoint x: 175, startPoint y: 145, endPoint x: 334, endPoint y: 144, distance: 158.5
click at [334, 144] on p "- “Dans le cadre de la formation du personnel de la direction d’exploitation, j…" at bounding box center [273, 150] width 197 height 29
copy p "mobilisé ma capacité d’écoute pour bien comprendre le besoin."
click at [257, 101] on p "Exemple de récit : Christiane" at bounding box center [273, 102] width 197 height 7
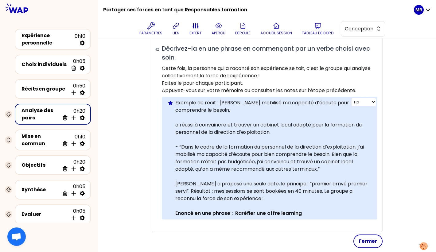
click at [245, 102] on p "Exemple de récit : Christiane mobilisé ma capacité d’écoute pour bien comprendr…" at bounding box center [273, 106] width 197 height 15
click at [277, 101] on p "Exemple de récit : Christiane a mobilisé ma capacité d’écoute pour bien compren…" at bounding box center [273, 106] width 197 height 15
click at [268, 111] on p "Exemple de récit : Christiane a mobilisé sa capacité d’écoute pour bien compren…" at bounding box center [273, 106] width 197 height 15
click at [176, 123] on p "a réussi à convaincre et trouver un cabinet local adapté pour la formation du p…" at bounding box center [273, 128] width 197 height 15
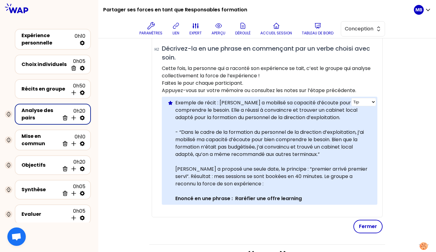
click at [352, 115] on p "Exemple de récit : Christiane a mobilisé sa capacité d’écoute pour bien compren…" at bounding box center [273, 110] width 197 height 22
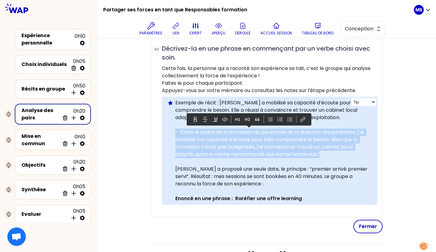
drag, startPoint x: 328, startPoint y: 152, endPoint x: 172, endPoint y: 130, distance: 156.7
click at [172, 130] on div "Info Warning Tip Exemple de récit : Christiane a mobilisé sa capacité d’écoute …" at bounding box center [270, 151] width 216 height 108
click at [212, 148] on p "- “Dans le cadre de la formation du personnel de la direction d’exploitation, j…" at bounding box center [273, 143] width 197 height 29
drag, startPoint x: 332, startPoint y: 150, endPoint x: 166, endPoint y: 130, distance: 167.1
click at [166, 130] on div "Info Warning Tip Exemple de récit : Christiane a mobilisé sa capacité d’écoute …" at bounding box center [270, 151] width 216 height 108
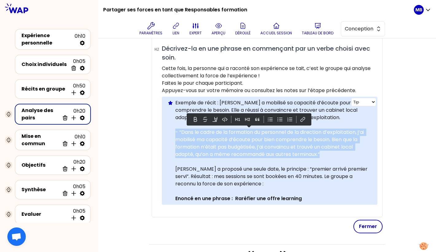
click at [194, 147] on p "- “Dans le cadre de la formation du personnel de la direction d’exploitation, j…" at bounding box center [273, 143] width 197 height 29
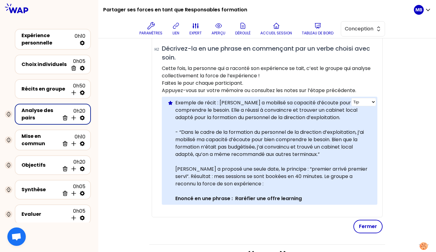
click at [196, 117] on p "Exemple de récit : Christiane a mobilisé sa capacité d’écoute pour bien compren…" at bounding box center [273, 110] width 197 height 22
click at [195, 117] on p "Exemple de récit : Christiane a mobilisé sa capacité d’écoute pour bien compren…" at bounding box center [273, 110] width 197 height 22
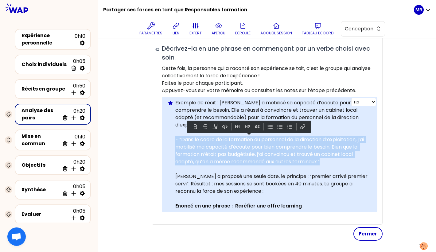
drag, startPoint x: 334, startPoint y: 163, endPoint x: 168, endPoint y: 137, distance: 167.6
click at [168, 137] on div "Info Warning Tip Exemple de récit : Christiane a mobilisé sa capacité d’écoute …" at bounding box center [270, 155] width 216 height 116
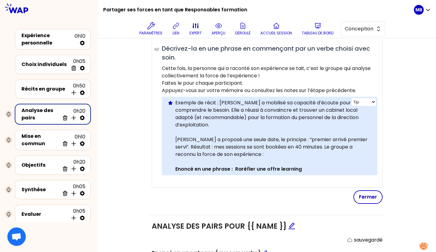
click at [181, 134] on p at bounding box center [273, 132] width 197 height 7
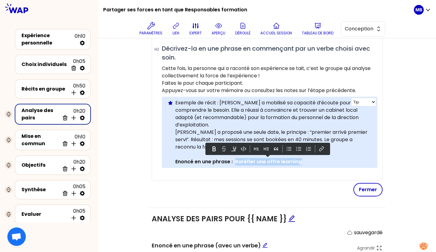
drag, startPoint x: 298, startPoint y: 161, endPoint x: 235, endPoint y: 161, distance: 63.0
click at [235, 161] on p "Enoncé en une phrase : Raréfier une offre learning" at bounding box center [273, 161] width 197 height 7
click at [199, 132] on p "Antoine a proposé une seule date, le principe : “premier arrivé premier servi”.…" at bounding box center [273, 140] width 197 height 22
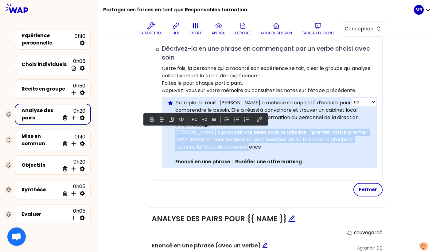
drag, startPoint x: 250, startPoint y: 148, endPoint x: 170, endPoint y: 130, distance: 82.3
click at [170, 130] on div "Info Warning Tip Exemple de récit : Christiane a mobilisé sa capacité d’écoute …" at bounding box center [270, 132] width 216 height 71
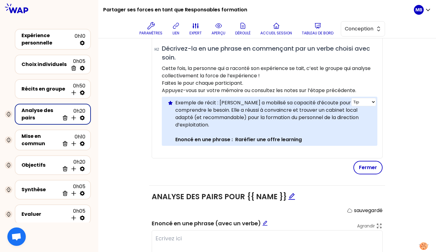
click at [194, 127] on p "Exemple de récit : Christiane a mobilisé sa capacité d’écoute pour bien compren…" at bounding box center [273, 113] width 197 height 29
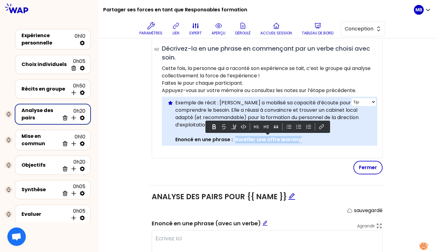
drag, startPoint x: 236, startPoint y: 139, endPoint x: 314, endPoint y: 139, distance: 78.7
click at [314, 139] on p "Enoncé en une phrase : Raréfier une offre learning" at bounding box center [273, 139] width 197 height 7
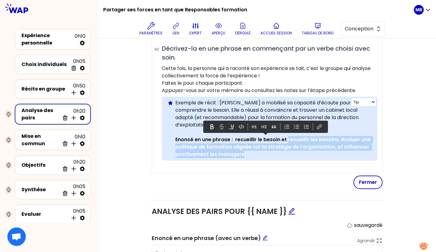
drag, startPoint x: 288, startPoint y: 139, endPoint x: 296, endPoint y: 156, distance: 18.4
click at [296, 156] on p "Enoncé en une phrase : recueillir le besoin et recueillir les besoins, évaluer …" at bounding box center [273, 147] width 197 height 22
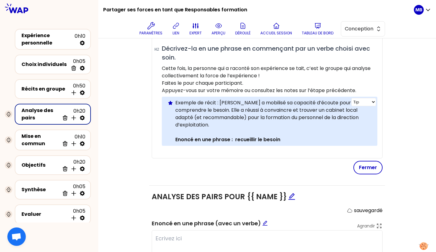
click at [295, 139] on p "Enoncé en une phrase : recueillir le besoin" at bounding box center [273, 139] width 197 height 7
click at [236, 140] on strong "Enoncé en une phrase : recueillir le besoin" at bounding box center [227, 139] width 105 height 7
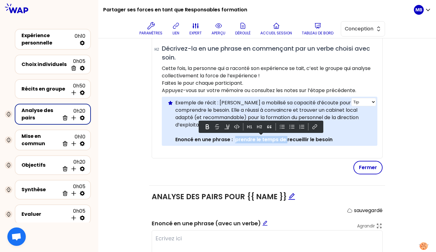
drag, startPoint x: 286, startPoint y: 137, endPoint x: 237, endPoint y: 139, distance: 49.5
click at [237, 139] on strong "Enoncé en une phrase : prendre le temps de recueillir le besoin" at bounding box center [253, 139] width 157 height 7
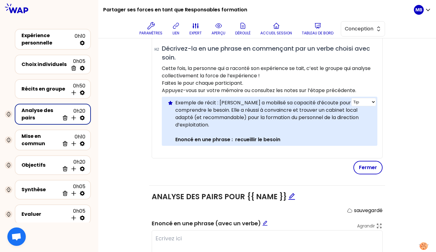
click at [292, 139] on p "Enoncé en une phrase : recueillir le besoin" at bounding box center [273, 139] width 197 height 7
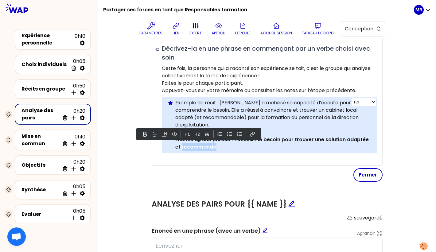
drag, startPoint x: 182, startPoint y: 147, endPoint x: 242, endPoint y: 147, distance: 60.5
click at [242, 147] on p "Enoncé en une phrase : recueillir le besoin pour trouver une solution adaptée e…" at bounding box center [273, 143] width 197 height 15
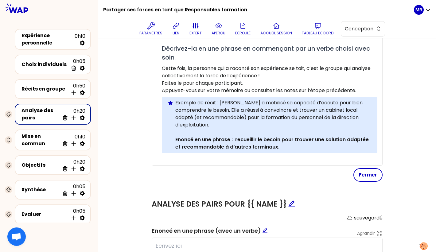
click at [210, 165] on div "sauvegardé # Il y a de multiples manières d’incarner son rôle de Responsables f…" at bounding box center [267, 83] width 231 height 198
click at [362, 176] on button "Fermer" at bounding box center [368, 175] width 29 height 14
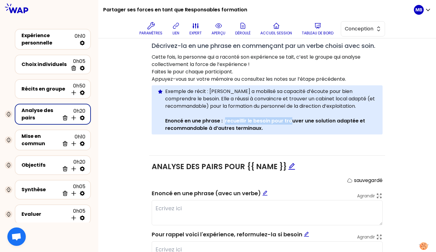
drag, startPoint x: 225, startPoint y: 118, endPoint x: 292, endPoint y: 120, distance: 67.3
click at [292, 120] on strong "Enoncé en une phrase : recueillir le besoin pour trouver une solution adaptée e…" at bounding box center [265, 124] width 201 height 14
drag, startPoint x: 276, startPoint y: 127, endPoint x: 226, endPoint y: 120, distance: 50.5
click at [226, 120] on p "Enoncé en une phrase : recueillir le besoin pour trouver une solution adaptée e…" at bounding box center [271, 124] width 213 height 15
copy strong "recueillir le besoin pour trouver une solution adaptée et recommandable à d’aut…"
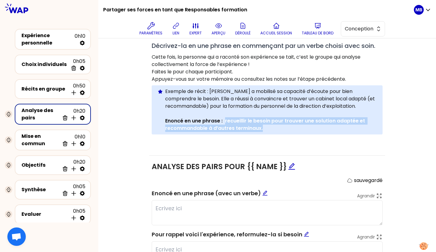
scroll to position [109, 0]
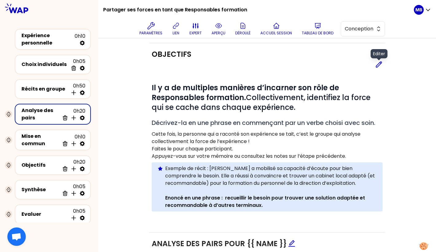
click at [377, 63] on icon at bounding box center [378, 64] width 7 height 7
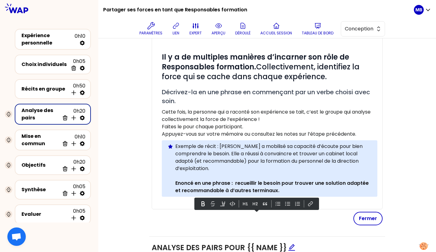
scroll to position [149, 0]
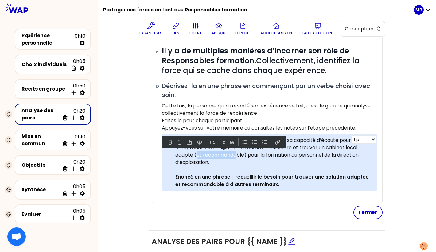
drag, startPoint x: 244, startPoint y: 153, endPoint x: 203, endPoint y: 156, distance: 40.3
click at [203, 156] on p "Exemple de récit : Christiane a mobilisé sa capacité d’écoute pour bien compren…" at bounding box center [273, 151] width 197 height 29
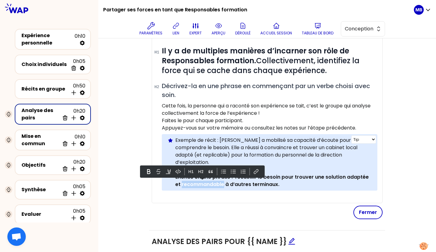
drag, startPoint x: 224, startPoint y: 182, endPoint x: 182, endPoint y: 183, distance: 41.8
click at [182, 183] on strong "Enoncé en une phrase : recueillir le besoin pour trouver une solution adaptée e…" at bounding box center [272, 181] width 195 height 14
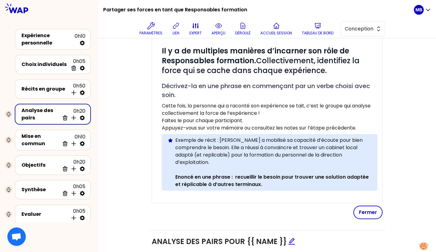
click at [353, 209] on div "Fermer" at bounding box center [267, 213] width 231 height 14
click at [362, 209] on button "Fermer" at bounding box center [368, 213] width 29 height 14
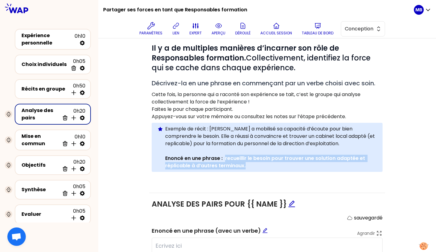
drag, startPoint x: 225, startPoint y: 157, endPoint x: 273, endPoint y: 166, distance: 49.1
click at [273, 166] on p "Enoncé en une phrase : recueillir le besoin pour trouver une solution adaptée e…" at bounding box center [271, 162] width 213 height 15
copy strong "recueillir le besoin pour trouver une solution adaptée et réplicable à d’autres…"
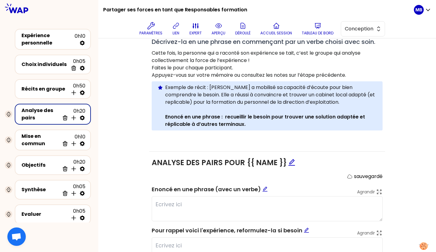
click at [135, 142] on div "Objectifs Editer # Il y a de multiples manières d’incarner son rôle de Responsa…" at bounding box center [267, 118] width 313 height 312
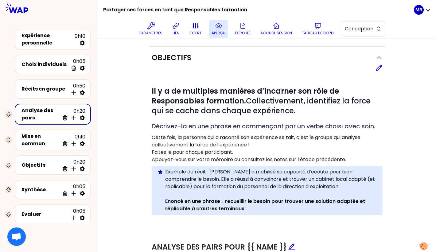
click at [220, 29] on icon at bounding box center [218, 25] width 7 height 7
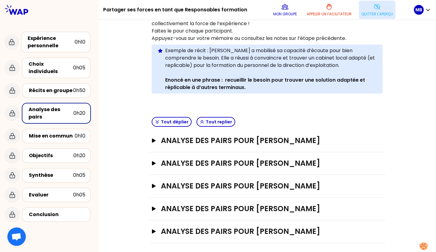
scroll to position [99, 0]
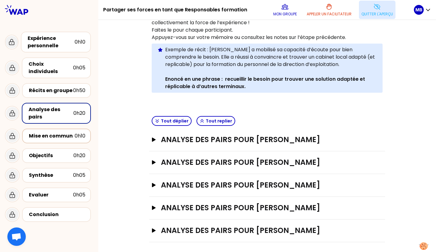
click at [47, 132] on div "Mise en commun" at bounding box center [52, 135] width 46 height 7
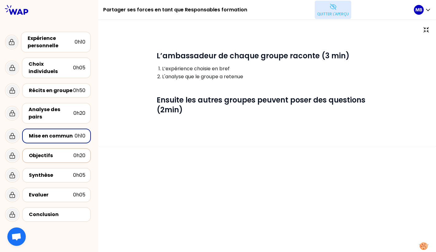
click at [48, 152] on div "Objectifs" at bounding box center [51, 155] width 45 height 7
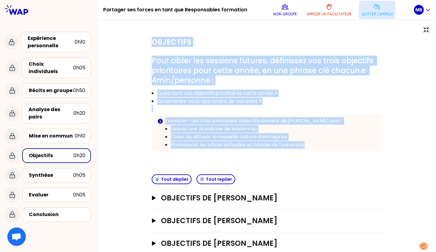
drag, startPoint x: 152, startPoint y: 41, endPoint x: 310, endPoint y: 143, distance: 188.1
click at [310, 143] on div "Objectifs # Pour cibler les sessions futures, définissez vos trois objectifs pr…" at bounding box center [267, 101] width 236 height 141
click at [205, 144] on p "Promouvoir les offres actuelles et futures de l'université" at bounding box center [274, 144] width 206 height 7
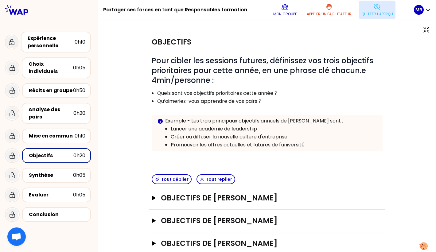
click at [369, 18] on button "Quitter l'aperçu" at bounding box center [377, 10] width 37 height 18
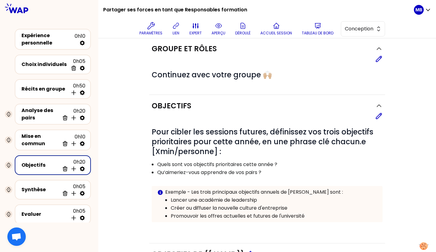
scroll to position [20, 0]
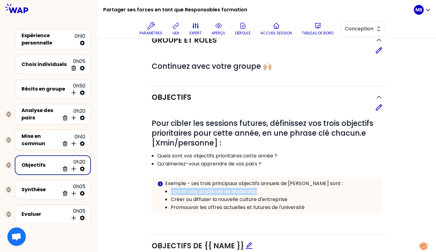
drag, startPoint x: 265, startPoint y: 190, endPoint x: 169, endPoint y: 187, distance: 96.5
click at [169, 187] on ul "Lancer une académie de leadership Créer ou diffuser la nouvelle culture d'entre…" at bounding box center [267, 199] width 220 height 24
click at [382, 109] on icon at bounding box center [378, 107] width 7 height 7
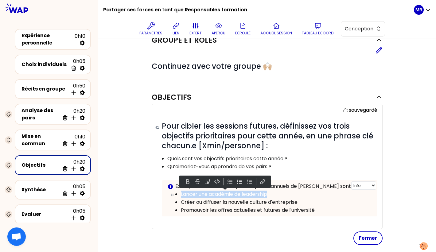
drag, startPoint x: 261, startPoint y: 193, endPoint x: 168, endPoint y: 190, distance: 92.8
click at [181, 190] on li "Lancer une académie de leadership" at bounding box center [276, 194] width 191 height 8
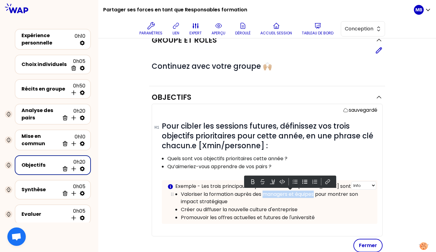
drag, startPoint x: 316, startPoint y: 193, endPoint x: 265, endPoint y: 191, distance: 51.0
click at [265, 191] on p "Valoriser la formation auprès des managers et équipes pour montrer son impact s…" at bounding box center [276, 198] width 191 height 15
click at [296, 196] on p "Valoriser la formation auprès des managers et équipes pour montrer son impact s…" at bounding box center [276, 198] width 191 height 15
drag, startPoint x: 317, startPoint y: 194, endPoint x: 290, endPoint y: 194, distance: 27.0
click at [290, 194] on p "Valoriser la formation auprès des managers et équipes pour montrer son impact s…" at bounding box center [276, 198] width 191 height 15
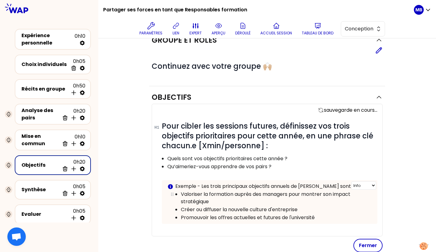
click at [274, 202] on p "Valoriser la formation auprès des managers pour montrer son impact stratégique" at bounding box center [276, 198] width 191 height 15
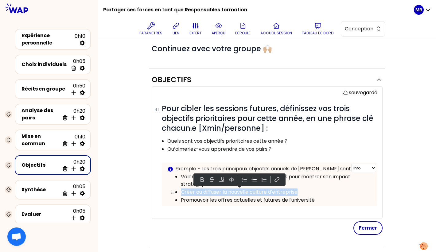
drag, startPoint x: 302, startPoint y: 191, endPoint x: 177, endPoint y: 189, distance: 125.1
click at [181, 189] on li "Créer ou diffuser la nouvelle culture d'entreprise" at bounding box center [276, 192] width 191 height 8
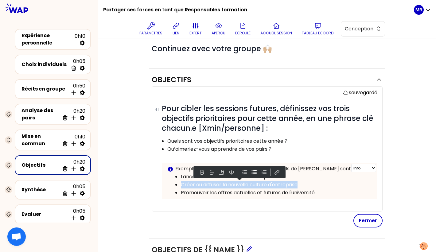
drag, startPoint x: 300, startPoint y: 183, endPoint x: 166, endPoint y: 182, distance: 134.6
click at [166, 182] on div "Info Warning Tip Exemple - Les trois principaux objectifs annuels de Pauline so…" at bounding box center [270, 181] width 216 height 36
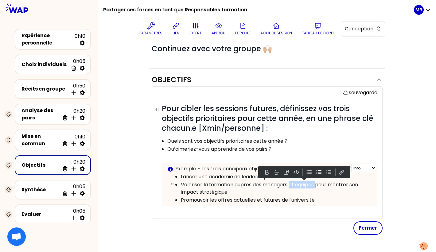
drag, startPoint x: 318, startPoint y: 183, endPoint x: 291, endPoint y: 183, distance: 26.7
click at [291, 183] on p "Valoriser la formation auprès des managers et équipes pour montrer son impact s…" at bounding box center [276, 188] width 191 height 15
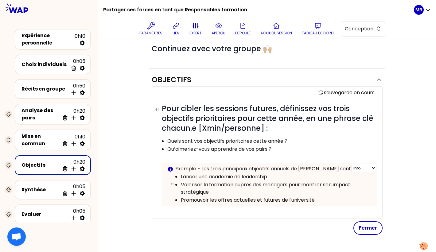
click at [270, 192] on p "Valoriser la formation auprès des managers pour montrer son impact stratégique" at bounding box center [276, 188] width 191 height 15
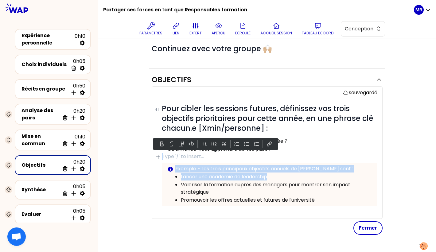
drag, startPoint x: 271, startPoint y: 174, endPoint x: 161, endPoint y: 171, distance: 110.3
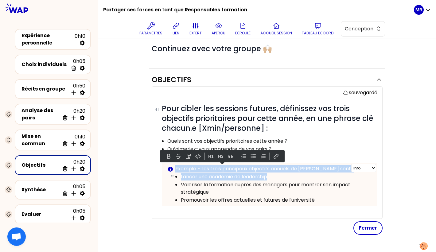
click at [178, 174] on ul "Lancer une académie de leadership Valoriser la formation auprès des managers po…" at bounding box center [269, 188] width 205 height 31
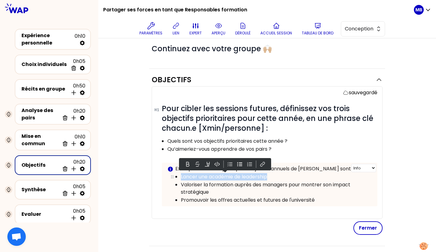
drag, startPoint x: 180, startPoint y: 177, endPoint x: 274, endPoint y: 174, distance: 94.0
click at [274, 174] on ul "Lancer une académie de leadership Valoriser la formation auprès des managers po…" at bounding box center [269, 188] width 205 height 31
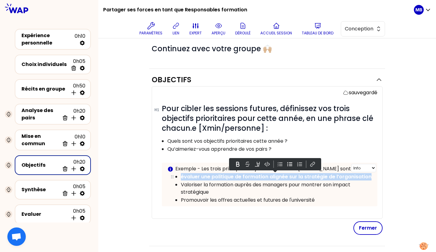
drag, startPoint x: 181, startPoint y: 176, endPoint x: 371, endPoint y: 176, distance: 190.2
click at [371, 176] on p "évaluer une politique de formation alignée sur la stratégie de l’organisation" at bounding box center [276, 176] width 191 height 7
click at [237, 166] on button at bounding box center [237, 164] width 7 height 7
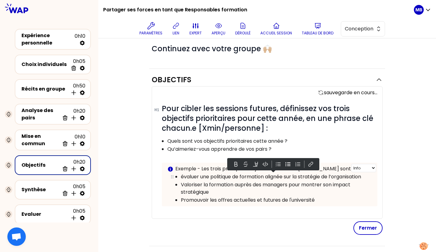
click at [184, 174] on p "évaluer une politique de formation alignée sur la stratégie de l’organisation" at bounding box center [276, 176] width 191 height 7
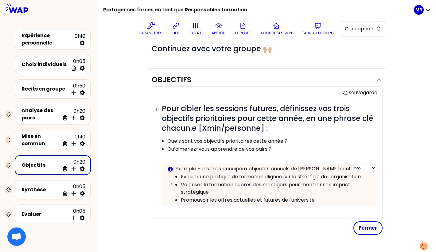
click at [229, 191] on p "Valoriser la formation auprès des managers pour montrer son impact stratégique" at bounding box center [276, 188] width 191 height 15
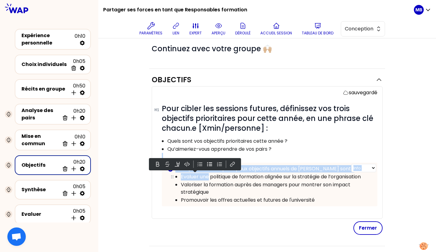
drag, startPoint x: 209, startPoint y: 176, endPoint x: 167, endPoint y: 178, distance: 41.8
click at [167, 178] on div "Info Warning Tip Exemple - Les trois principaux objectifs annuels de Pauline so…" at bounding box center [270, 185] width 216 height 44
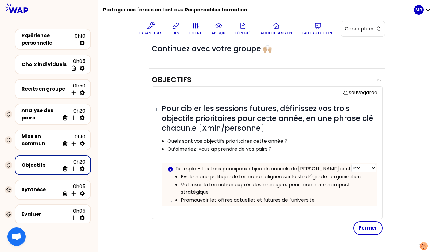
click at [198, 199] on p "Promouvoir les offres actuelles et futures de l'université" at bounding box center [276, 200] width 191 height 7
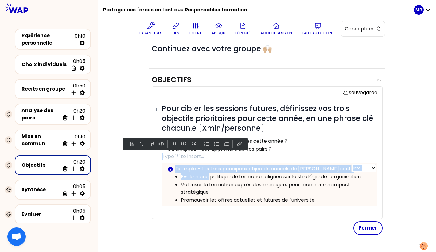
drag, startPoint x: 208, startPoint y: 175, endPoint x: 166, endPoint y: 176, distance: 42.1
click at [166, 176] on div "Info Warning Tip Exemple - Les trois principaux objectifs annuels de Pauline so…" at bounding box center [270, 185] width 216 height 44
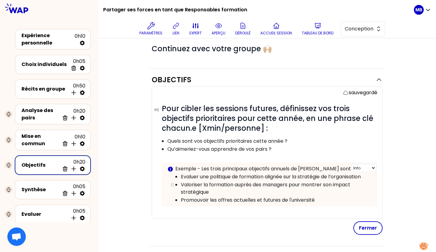
click at [211, 184] on p "Valoriser la formation auprès des managers pour montrer son impact stratégique" at bounding box center [276, 188] width 191 height 15
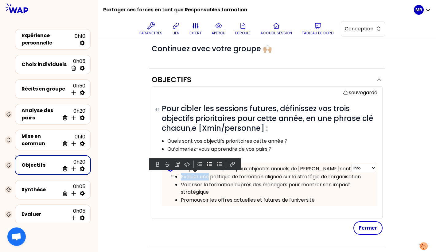
drag, startPoint x: 209, startPoint y: 176, endPoint x: 173, endPoint y: 176, distance: 35.6
click at [181, 176] on li "Evaluer une politique de formation alignée sur la stratégie de l’organisation" at bounding box center [276, 177] width 191 height 8
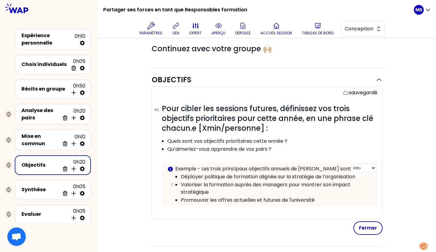
click at [226, 188] on p "Valoriser la formation auprès des managers pour montrer son impact stratégique" at bounding box center [276, 188] width 191 height 15
click at [205, 174] on p "Déployer politique de formation alignée sur la stratégie de l’organisation" at bounding box center [276, 176] width 191 height 7
click at [227, 188] on p "Valoriser la formation auprès des managers pour montrer son impact stratégique" at bounding box center [276, 188] width 191 height 15
click at [303, 176] on p "Déployer une politique de formation alignée sur la stratégie de l’organisation" at bounding box center [276, 176] width 191 height 7
click at [227, 192] on p "Valoriser la formation auprès des managers pour montrer son impact stratégique" at bounding box center [276, 188] width 191 height 15
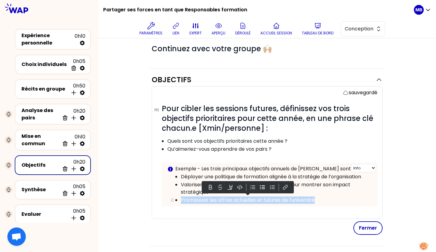
drag, startPoint x: 316, startPoint y: 198, endPoint x: 177, endPoint y: 198, distance: 139.8
click at [181, 198] on li "Promouvoir les offres actuelles et futures de l'université" at bounding box center [276, 200] width 191 height 8
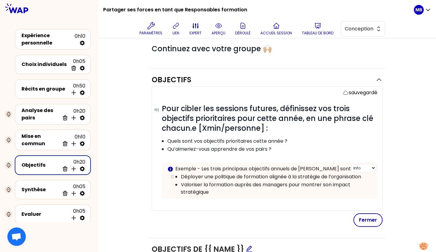
click at [181, 176] on p "Déployer une politique de formation alignée à la stratégie de l’organisation" at bounding box center [276, 176] width 191 height 7
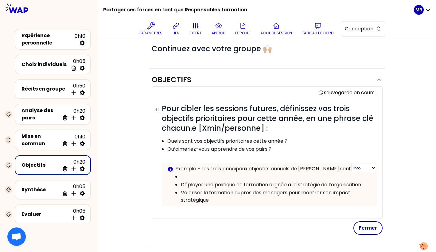
click at [186, 174] on p at bounding box center [276, 176] width 191 height 7
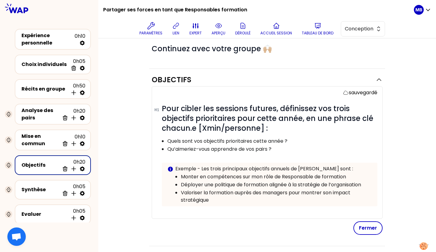
click at [238, 206] on div "# Pour cibler les sessions futures, définissez vos trois objectifs prioritaires…" at bounding box center [270, 160] width 216 height 112
click at [363, 230] on button "Fermer" at bounding box center [368, 229] width 29 height 14
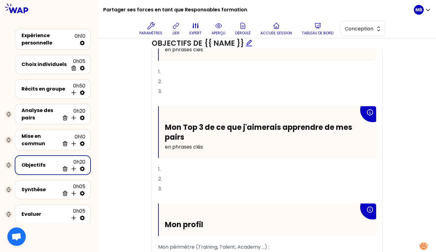
scroll to position [326, 0]
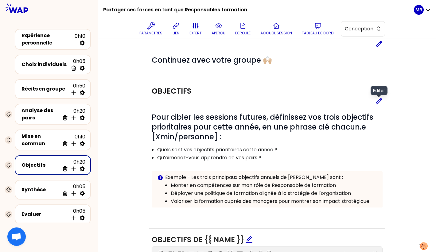
click at [378, 101] on icon at bounding box center [378, 101] width 7 height 7
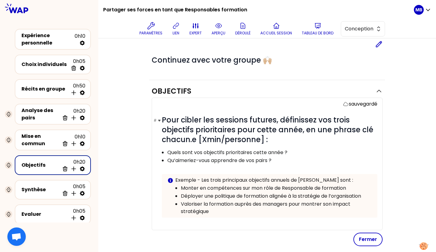
scroll to position [354, 0]
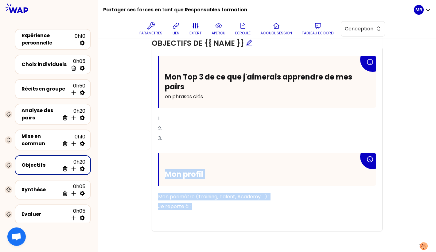
drag, startPoint x: 206, startPoint y: 212, endPoint x: 158, endPoint y: 153, distance: 75.6
click at [158, 153] on div "Mon Top 3 d'objectifs prioritaires cette année en phrases clés 1. 2. 3. ﻿ Mon T…" at bounding box center [267, 99] width 218 height 263
click at [170, 192] on p "Mon périmètre (Training, Talent, Academy ...) :" at bounding box center [267, 197] width 218 height 10
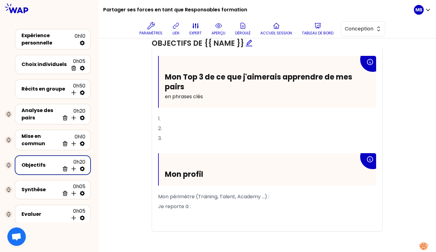
click at [206, 204] on p "Je reporte à :" at bounding box center [267, 207] width 218 height 10
drag, startPoint x: 196, startPoint y: 193, endPoint x: 268, endPoint y: 193, distance: 72.2
click at [268, 193] on span "Mon périmètre (Training, Talent, Academy ...) :" at bounding box center [213, 196] width 111 height 7
drag, startPoint x: 196, startPoint y: 202, endPoint x: 135, endPoint y: 202, distance: 60.8
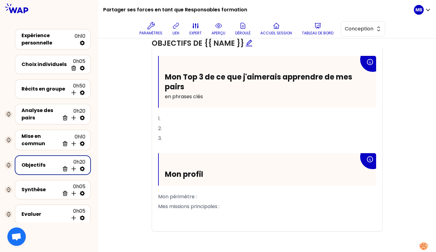
drag, startPoint x: 198, startPoint y: 194, endPoint x: 150, endPoint y: 194, distance: 48.2
click at [150, 194] on div "Objectifs de {{ name }} Bloc d'instruction T1 T2 Exporter sauvegardé Mon Top 3 …" at bounding box center [267, 86] width 236 height 312
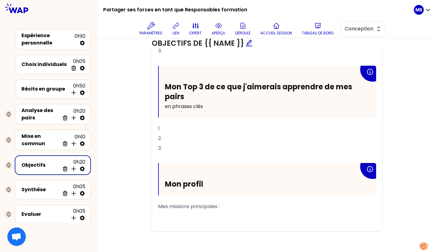
click at [238, 205] on p "Mes missions principales :" at bounding box center [267, 207] width 218 height 10
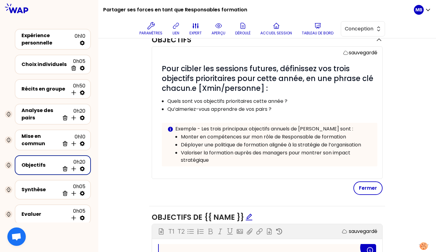
scroll to position [0, 0]
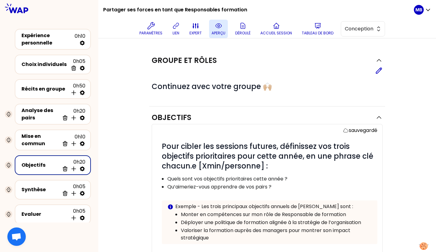
click at [219, 30] on button "aperçu" at bounding box center [218, 29] width 19 height 18
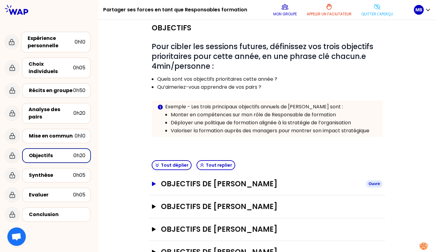
click at [187, 186] on h3 "Objectifs de Marine Bourgeaud" at bounding box center [261, 184] width 200 height 10
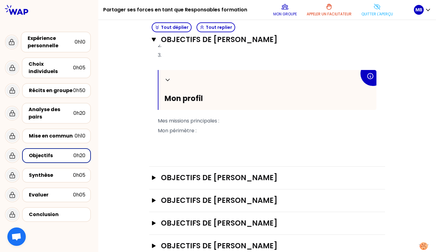
scroll to position [346, 0]
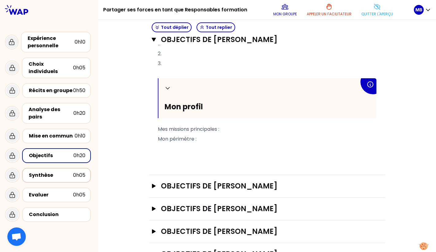
click at [57, 172] on div "Synthèse" at bounding box center [51, 175] width 44 height 7
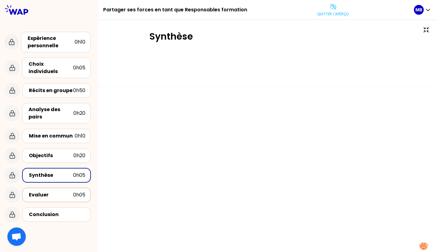
click at [49, 191] on div "Evaluer" at bounding box center [51, 194] width 44 height 7
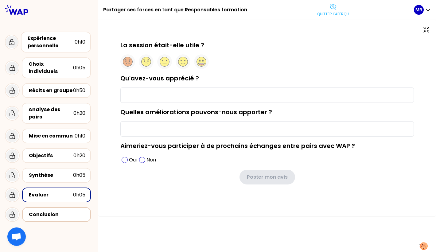
click at [45, 207] on div "Conclusion" at bounding box center [56, 214] width 69 height 15
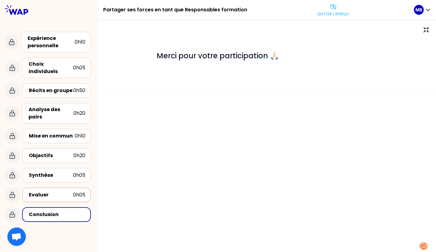
click at [45, 194] on div "Evaluer 0h05" at bounding box center [56, 195] width 69 height 15
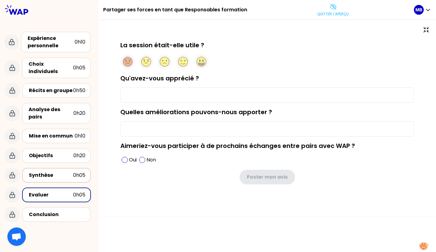
click at [45, 175] on div "Synthèse 0h05" at bounding box center [56, 175] width 69 height 15
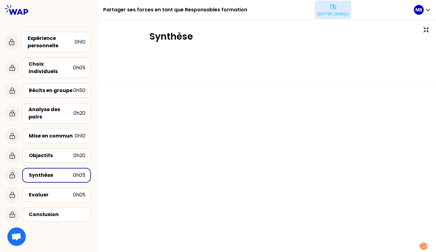
click at [343, 15] on p "Quitter l'aperçu" at bounding box center [333, 14] width 32 height 5
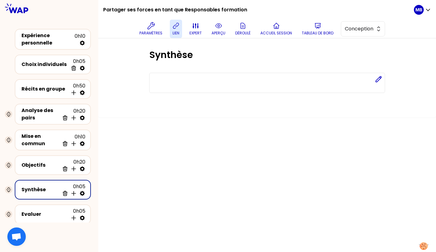
click at [177, 31] on p "lien" at bounding box center [176, 33] width 7 height 5
click at [41, 32] on div "Expérience personnelle" at bounding box center [48, 39] width 53 height 15
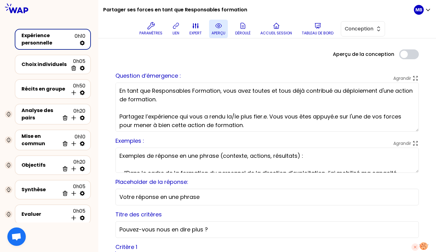
click at [219, 28] on icon at bounding box center [219, 26] width 6 height 4
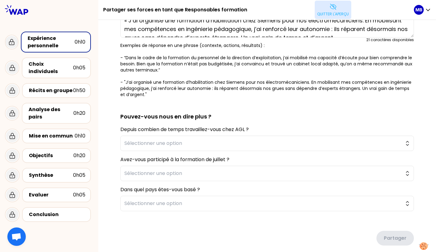
scroll to position [98, 0]
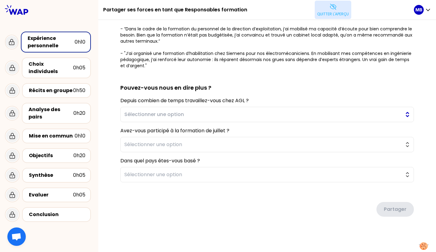
click at [132, 117] on button "Sélectionner une option" at bounding box center [267, 114] width 294 height 15
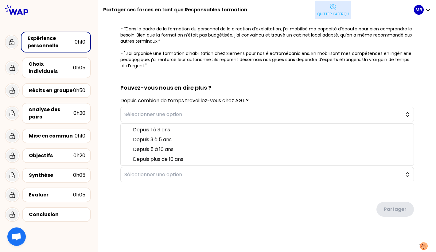
click at [112, 131] on div "sauvegardé En tant que Responsables Formation, vous avez toutes et tous déjà co…" at bounding box center [267, 87] width 313 height 308
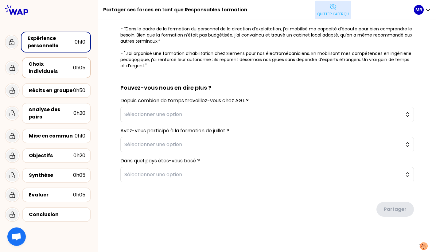
click at [41, 62] on div "Choix individuels" at bounding box center [51, 68] width 45 height 15
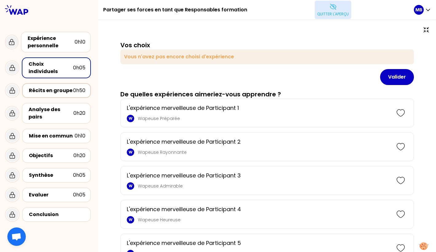
click at [42, 87] on div "Récits en groupe" at bounding box center [51, 90] width 44 height 7
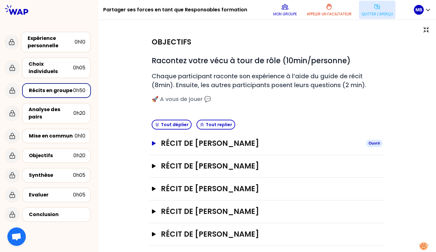
click at [172, 139] on h3 "Récit de Marine Bourgeaud" at bounding box center [261, 144] width 200 height 10
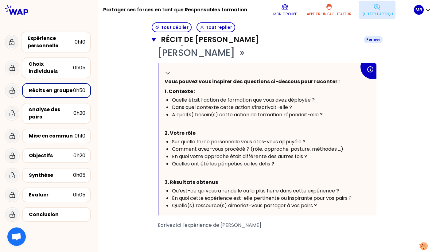
scroll to position [162, 0]
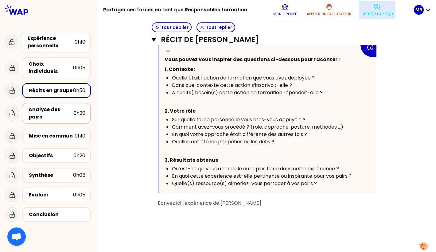
click at [43, 106] on div "Analyse des pairs" at bounding box center [51, 113] width 45 height 15
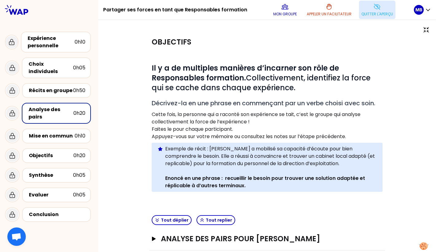
click at [369, 12] on p "Quitter l'aperçu" at bounding box center [378, 14] width 32 height 5
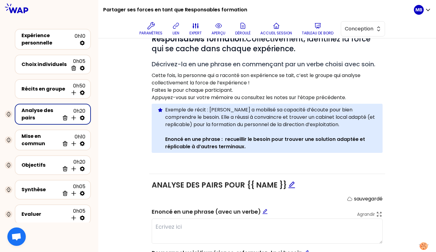
scroll to position [207, 0]
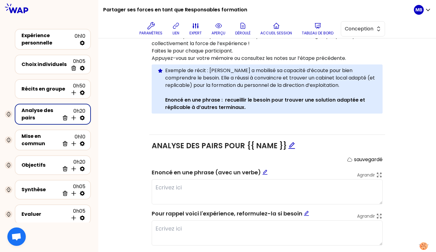
click at [350, 57] on p "Appuyez-vous sur votre mémoire ou consultez les notes sur l’étape précédente." at bounding box center [267, 58] width 231 height 7
click at [351, 55] on p "Appuyez-vous sur votre mémoire ou consultez les notes sur l’étape précédente." at bounding box center [267, 58] width 231 height 7
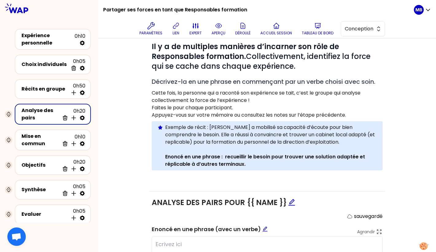
scroll to position [129, 0]
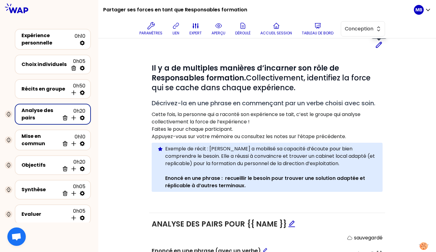
click at [378, 43] on icon at bounding box center [379, 45] width 6 height 6
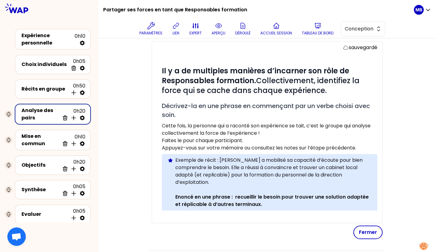
click at [363, 145] on p "Appuyez-vous sur votre mémoire ou consultez les notes sur l’étape précédente." at bounding box center [270, 147] width 216 height 7
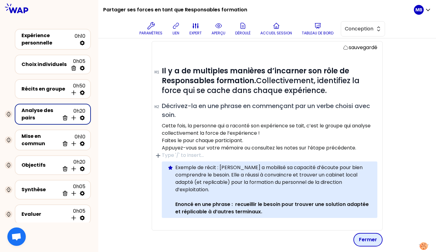
click at [367, 239] on button "Fermer" at bounding box center [368, 240] width 29 height 14
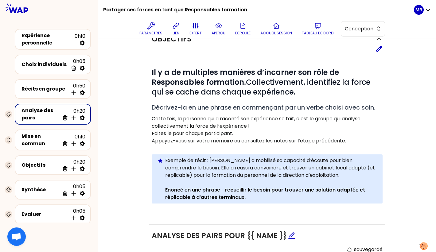
scroll to position [112, 0]
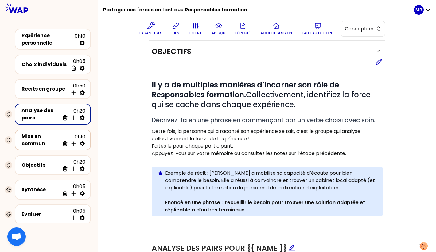
click at [41, 142] on div "Mise en commun" at bounding box center [41, 140] width 38 height 15
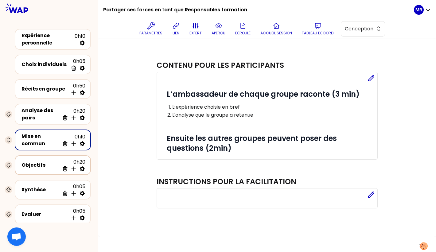
click at [41, 162] on div "Objectifs" at bounding box center [41, 165] width 38 height 7
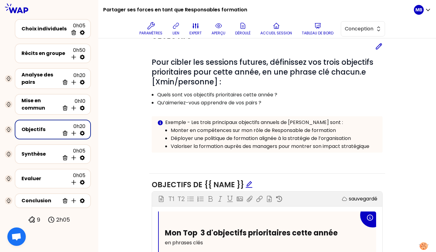
scroll to position [82, 0]
click at [379, 47] on icon at bounding box center [378, 45] width 7 height 7
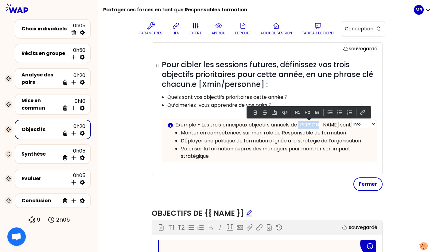
drag, startPoint x: 316, startPoint y: 124, endPoint x: 300, endPoint y: 124, distance: 16.6
click at [300, 124] on p "Exemple - Les trois principaux objectifs annuels de Pauline sont :" at bounding box center [273, 124] width 197 height 7
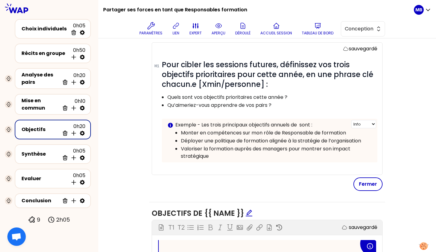
click at [300, 121] on p "Exemple - Les trois principaux objectifs annuels de sont :" at bounding box center [273, 124] width 197 height 7
click at [361, 180] on button "Fermer" at bounding box center [368, 185] width 29 height 14
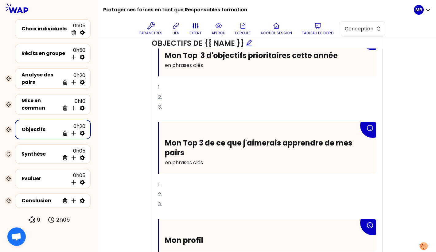
scroll to position [326, 0]
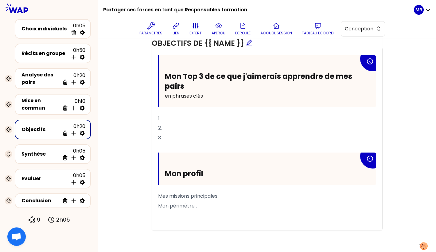
drag, startPoint x: 201, startPoint y: 206, endPoint x: 157, endPoint y: 193, distance: 45.4
click at [157, 193] on div "Mon Top 3 d'objectifs prioritaires cette année en phrases clés 1. 2. 3. ﻿ Mon T…" at bounding box center [267, 98] width 230 height 263
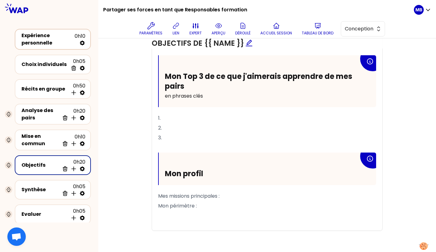
click at [47, 41] on div "Expérience personnelle" at bounding box center [48, 39] width 53 height 15
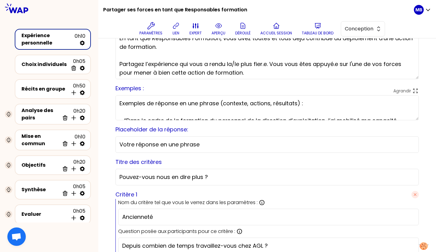
scroll to position [12, 0]
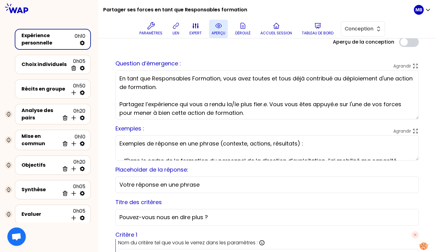
click at [215, 24] on icon at bounding box center [218, 25] width 7 height 7
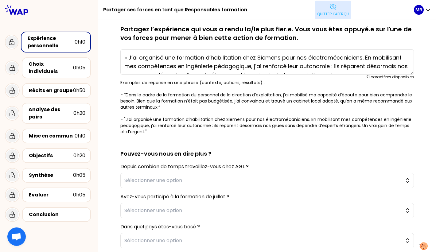
scroll to position [0, 0]
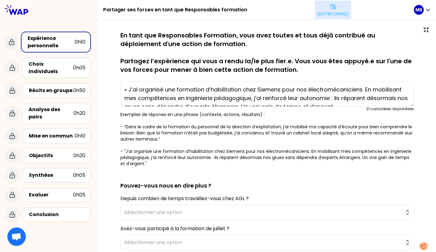
click at [332, 13] on p "Quitter l'aperçu" at bounding box center [333, 14] width 32 height 5
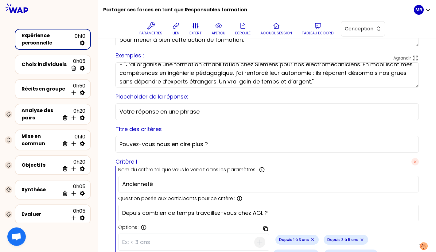
scroll to position [53, 0]
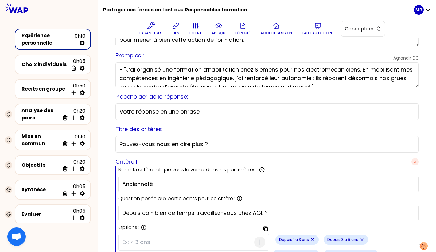
drag, startPoint x: 401, startPoint y: 69, endPoint x: 371, endPoint y: 69, distance: 29.5
click at [371, 69] on textarea "Exemples de réponse en une phrase (contexte, actions, résultats) : - “Dans le c…" at bounding box center [268, 74] width 304 height 25
click at [121, 76] on textarea "Exemples de réponse en une phrase (contexte, actions, résultats) : - “Dans le c…" at bounding box center [268, 74] width 304 height 25
type textarea "Exemples de réponse en une phrase (contexte, actions, résultats) : - “Dans le c…"
click at [218, 31] on p "aperçu" at bounding box center [219, 33] width 14 height 5
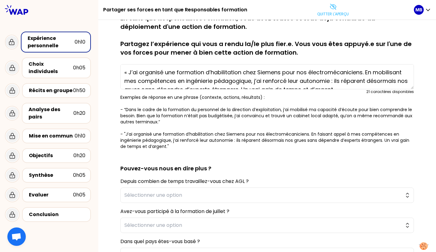
scroll to position [0, 0]
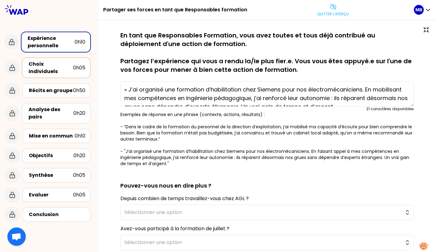
click at [45, 67] on div "Choix individuels" at bounding box center [51, 68] width 45 height 15
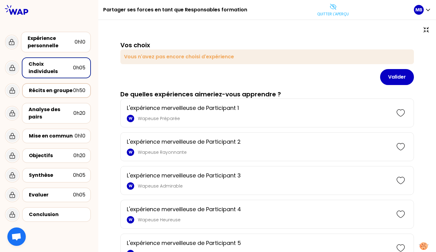
click at [45, 87] on div "Récits en groupe" at bounding box center [51, 90] width 44 height 7
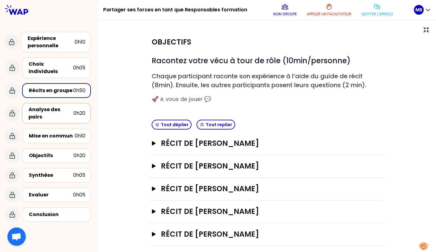
click at [64, 112] on div "Analyse des pairs" at bounding box center [51, 113] width 45 height 15
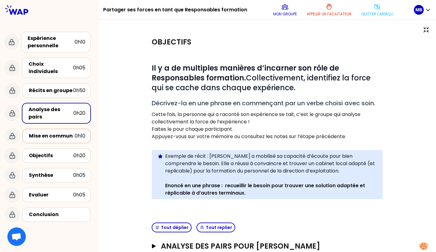
click at [43, 132] on div "Mise en commun" at bounding box center [52, 135] width 46 height 7
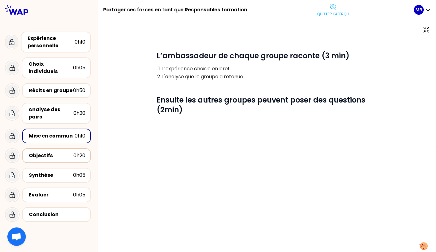
click at [44, 152] on div "Objectifs" at bounding box center [51, 155] width 45 height 7
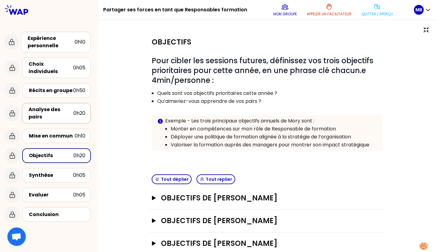
click at [39, 106] on div "Analyse des pairs" at bounding box center [51, 113] width 45 height 15
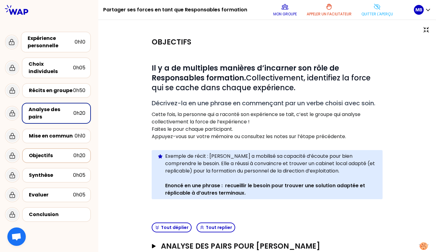
click at [45, 152] on div "Objectifs" at bounding box center [51, 155] width 45 height 7
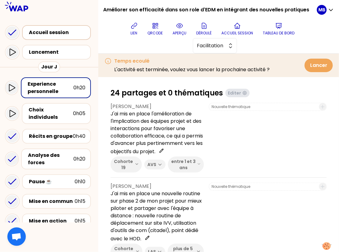
click at [57, 37] on div "Accueil session" at bounding box center [56, 32] width 69 height 15
click at [60, 30] on div "Accueil session" at bounding box center [58, 32] width 59 height 7
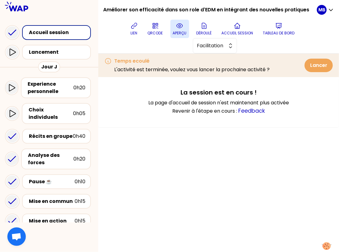
click at [178, 27] on icon at bounding box center [179, 25] width 7 height 7
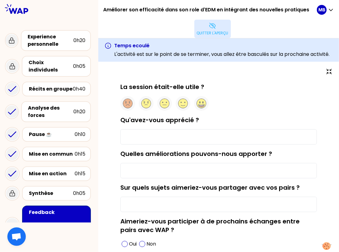
scroll to position [41, 0]
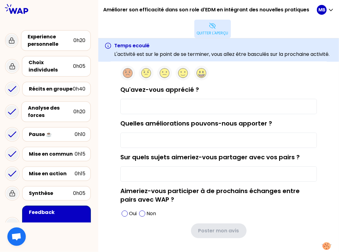
type input "Les échanges et le partage de tout le monde sur le quotidien."
type input "Qualité des transitions et sono"
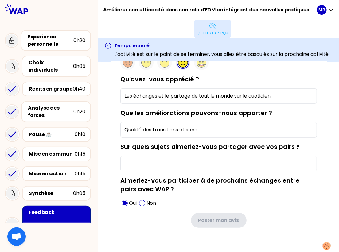
scroll to position [0, 0]
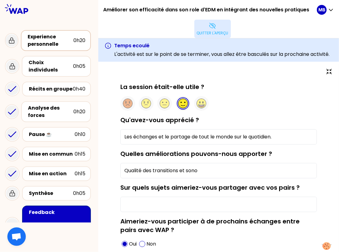
click at [45, 42] on div "Experience personnelle" at bounding box center [51, 40] width 46 height 15
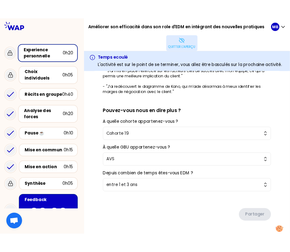
scroll to position [120, 0]
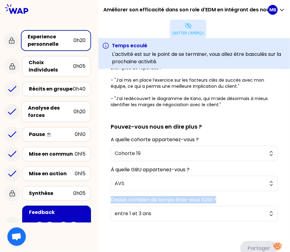
drag, startPoint x: 112, startPoint y: 198, endPoint x: 225, endPoint y: 197, distance: 113.1
click at [225, 197] on div "Depuis combien de temps êtes-vous EDM ? entre 1 et 3 ans" at bounding box center [194, 208] width 167 height 25
copy label "Depuis combien de temps êtes-vous EDM ?"
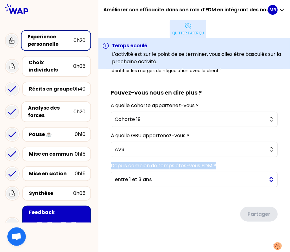
click at [147, 181] on span "entre 1 et 3 ans" at bounding box center [190, 179] width 150 height 7
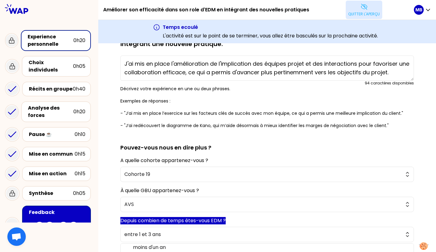
scroll to position [0, 0]
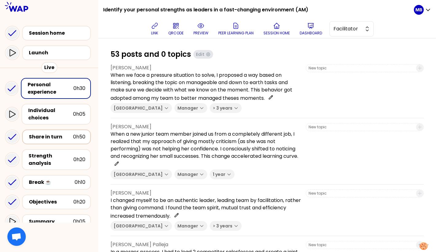
click at [45, 138] on div "Share in turn" at bounding box center [51, 136] width 44 height 7
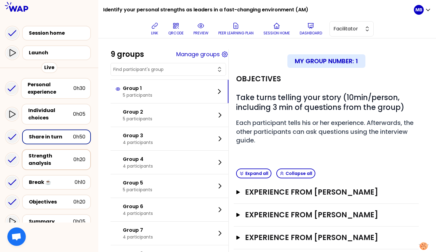
click at [46, 159] on div "Strength analysis" at bounding box center [51, 159] width 45 height 15
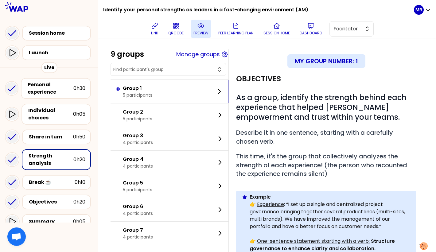
click at [196, 28] on button "preview" at bounding box center [201, 29] width 20 height 18
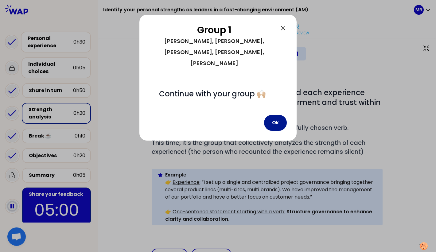
click at [283, 115] on button "Ok" at bounding box center [275, 123] width 23 height 16
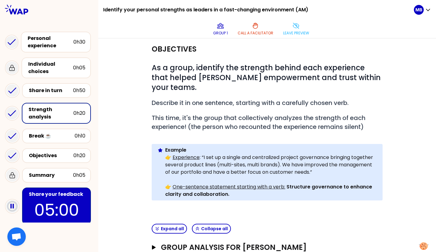
scroll to position [33, 0]
